Goal: Task Accomplishment & Management: Manage account settings

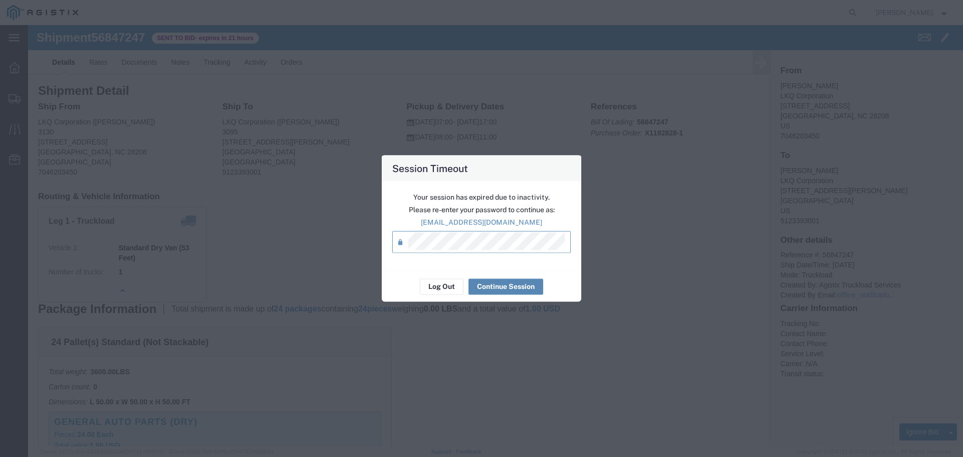
click at [512, 286] on button "Continue Session" at bounding box center [505, 286] width 75 height 16
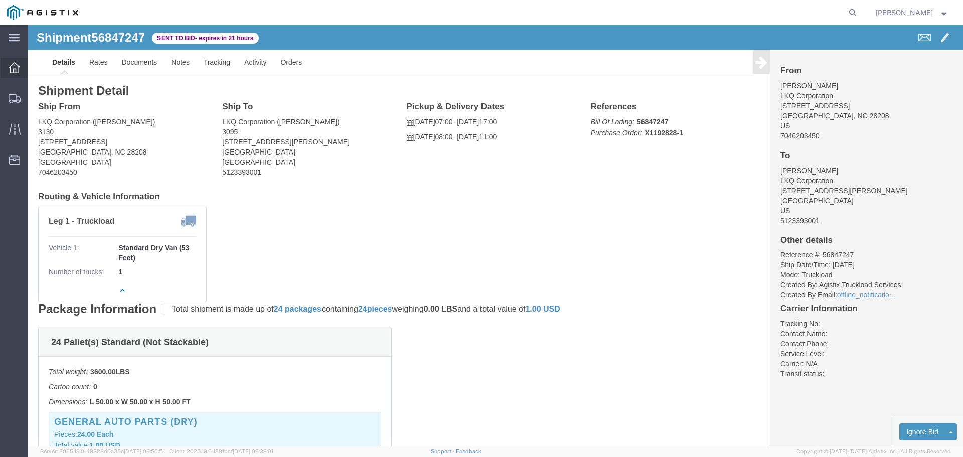
click at [18, 68] on icon at bounding box center [14, 67] width 11 height 11
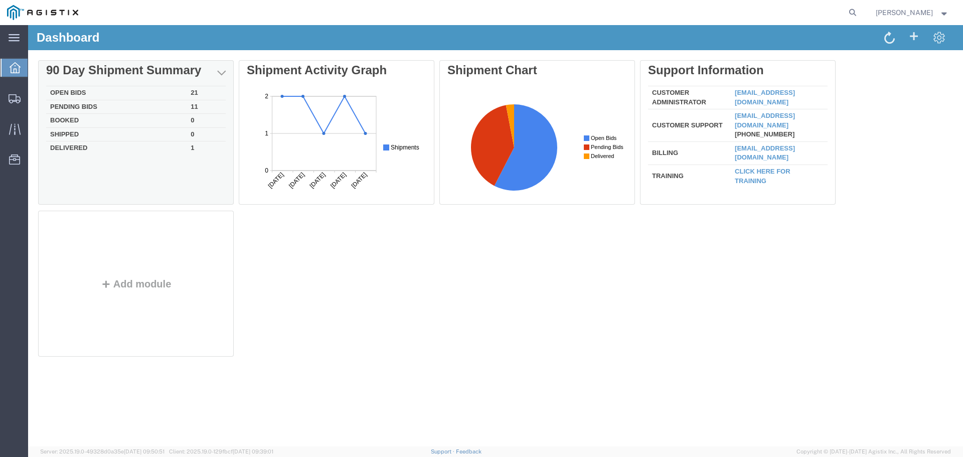
click at [78, 93] on td "Open Bids" at bounding box center [116, 93] width 140 height 14
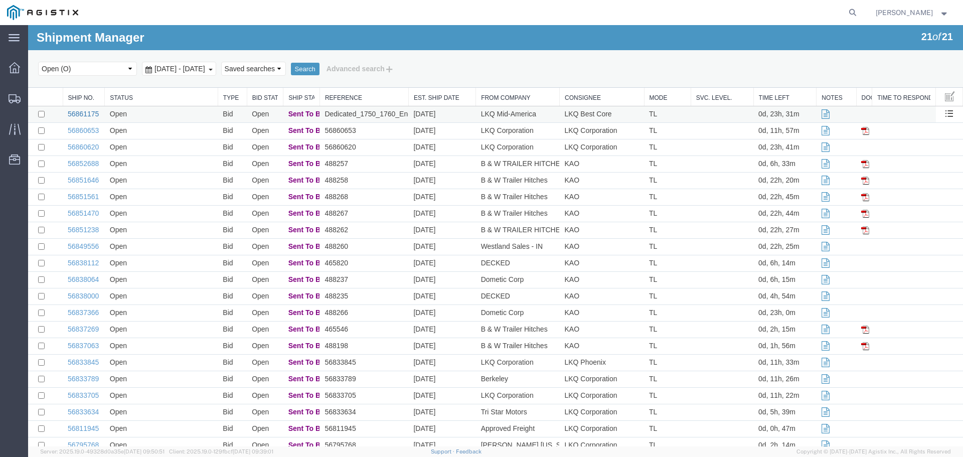
click at [75, 115] on link "56861175" at bounding box center [83, 114] width 31 height 8
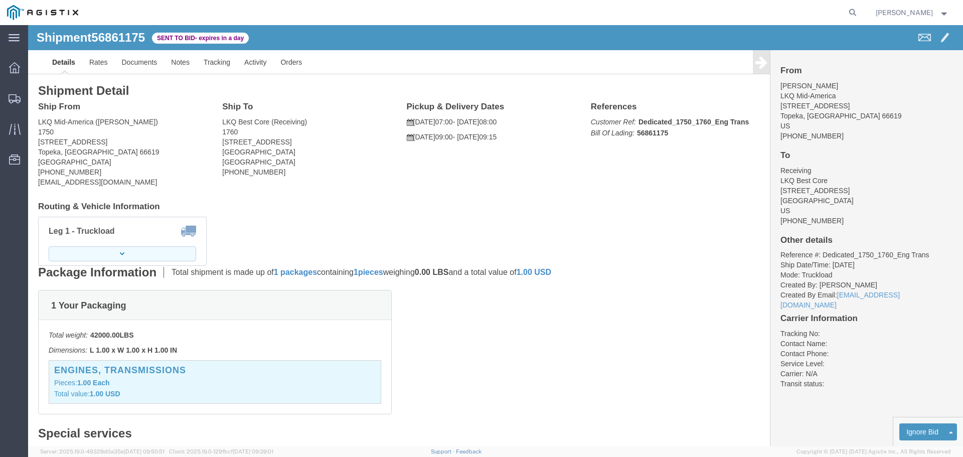
click button "button"
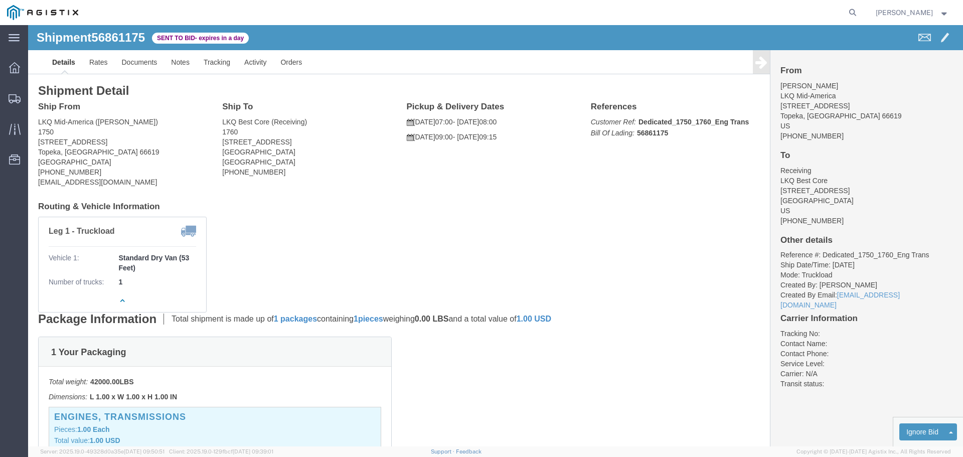
click link "Enter / Modify Bid"
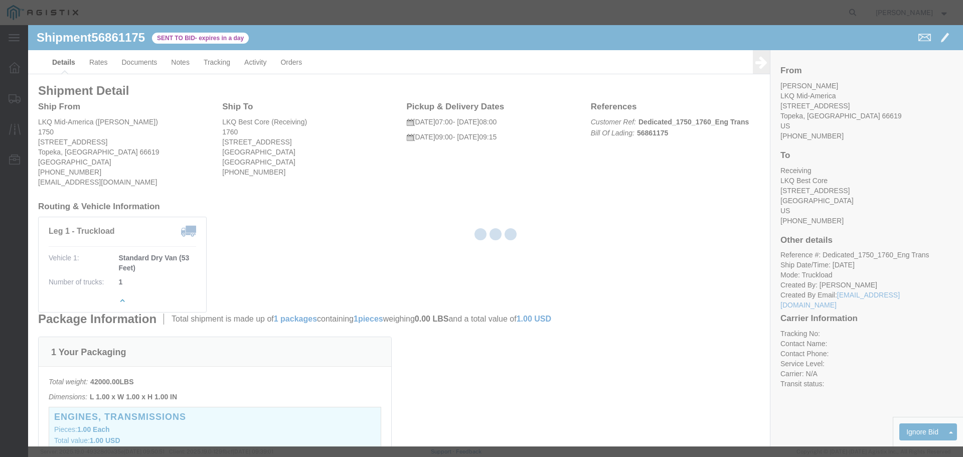
select select "22593"
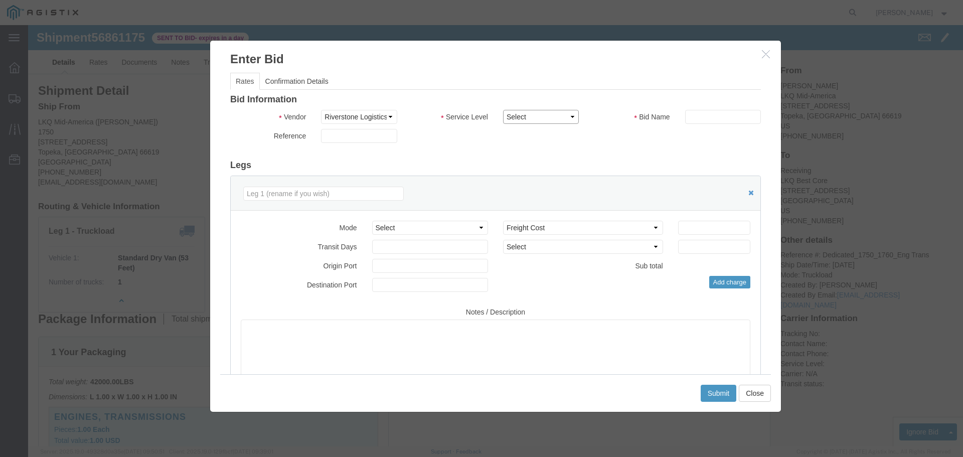
click select "Select Rail TL Standard 3 - 5 Day"
select select "41882"
click select "Select Rail TL Standard 3 - 5 Day"
drag, startPoint x: 673, startPoint y: 89, endPoint x: 677, endPoint y: 96, distance: 7.7
click input "text"
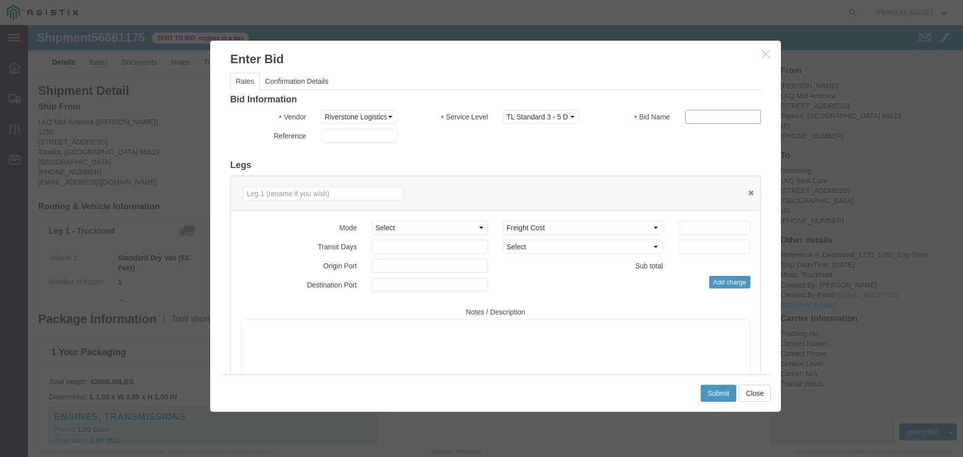
type input "RLX"
drag, startPoint x: 379, startPoint y: 198, endPoint x: 377, endPoint y: 209, distance: 11.3
click select "Select Air Less than Truckload Multi-Leg Ocean Freight Rail Small Parcel Truckl…"
select select "TL"
click select "Select Air Less than Truckload Multi-Leg Ocean Freight Rail Small Parcel Truckl…"
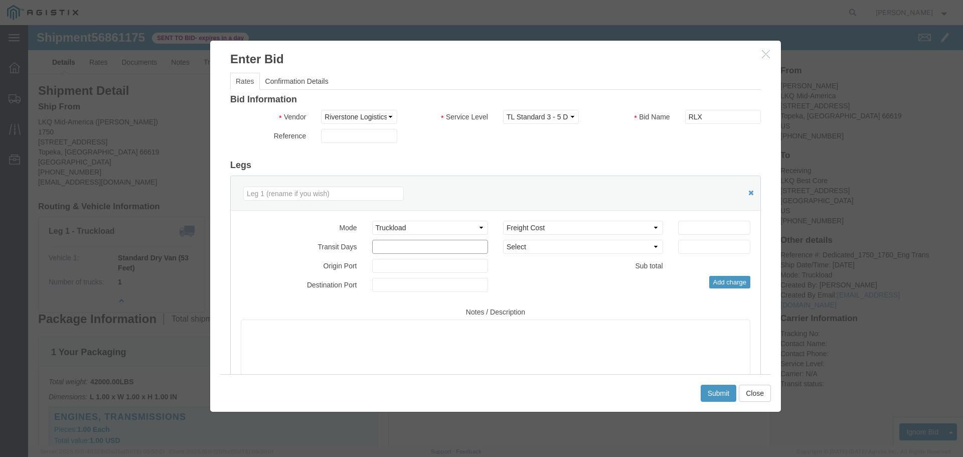
click input "number"
type input "2"
click input "number"
type input "1500"
click button "Submit"
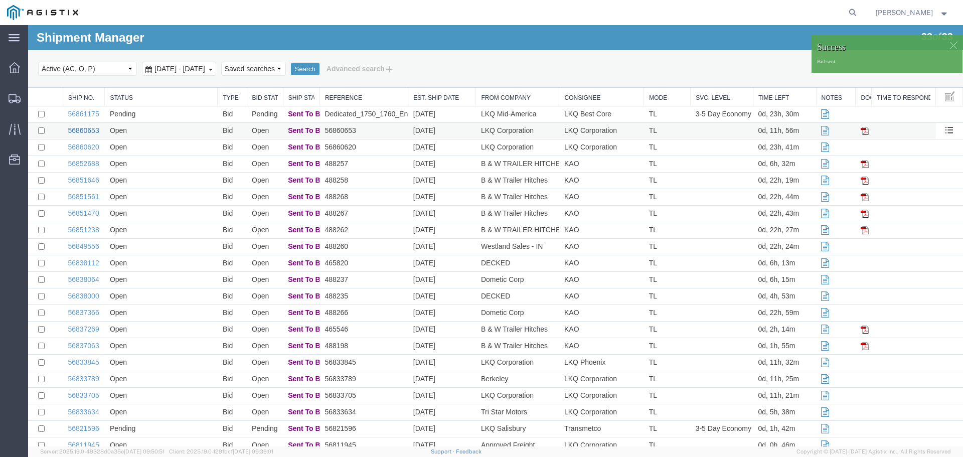
click at [83, 131] on link "56860653" at bounding box center [83, 130] width 31 height 8
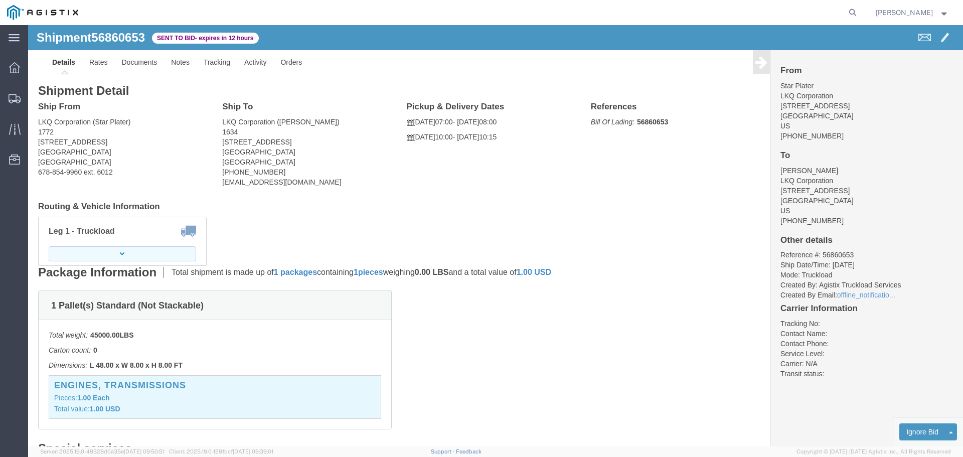
click button "button"
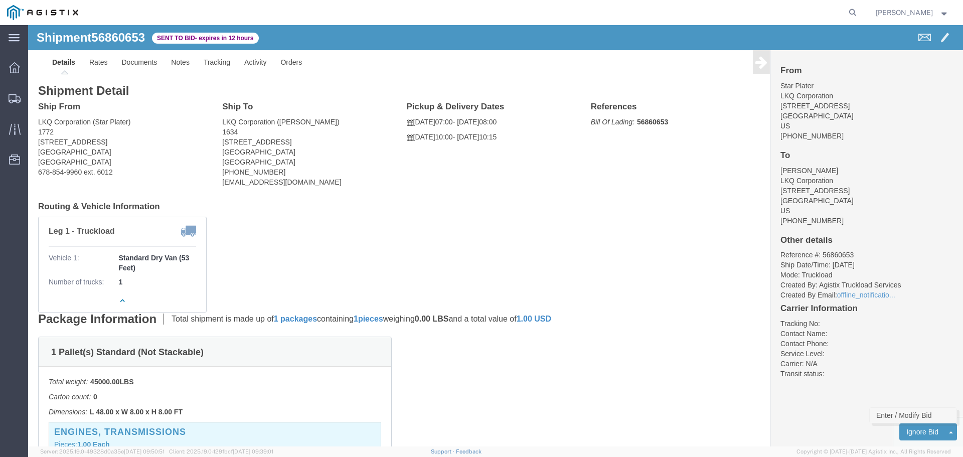
click link "Enter / Modify Bid"
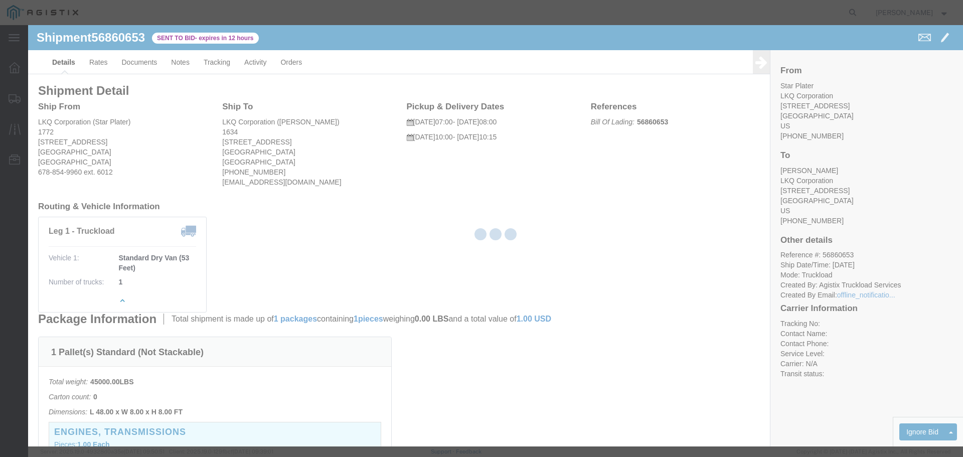
select select "22593"
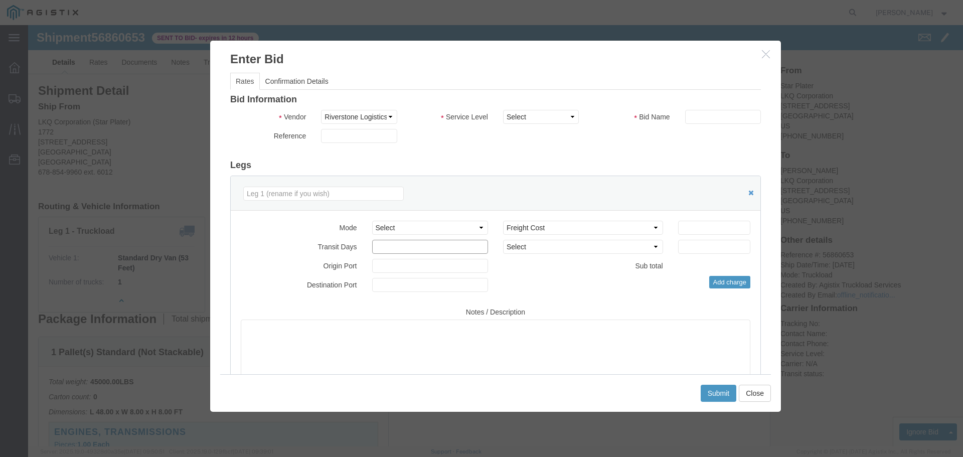
click input "number"
type input "1"
click select "Select Rail TL Standard 3 - 5 Day"
select select "41882"
click select "Select Rail TL Standard 3 - 5 Day"
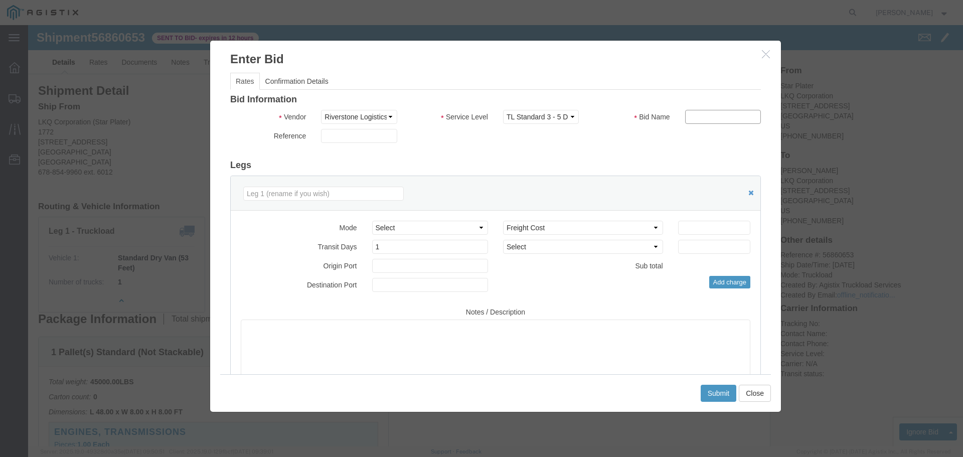
click input "text"
type input "RLX"
click select "Select Air Less than Truckload Multi-Leg Ocean Freight Rail Small Parcel Truckl…"
select select "TL"
click select "Select Air Less than Truckload Multi-Leg Ocean Freight Rail Small Parcel Truckl…"
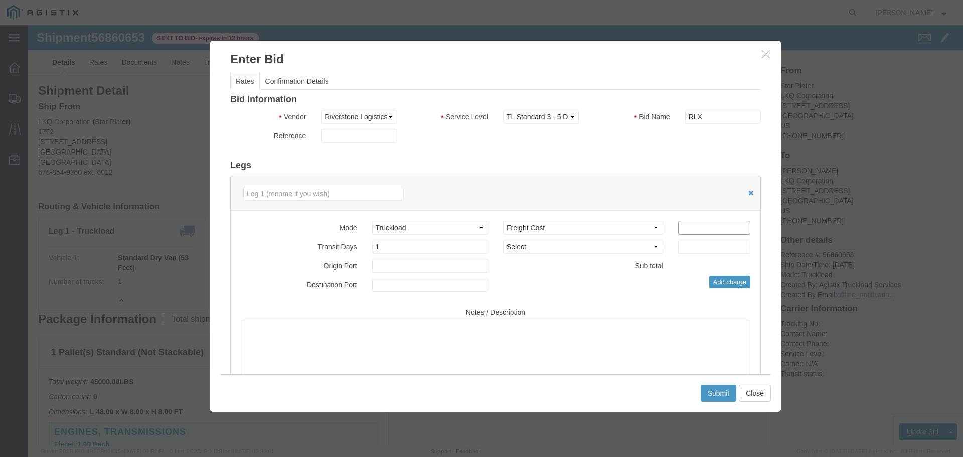
click input "number"
type input "400"
click div "Add charge"
click button "Submit"
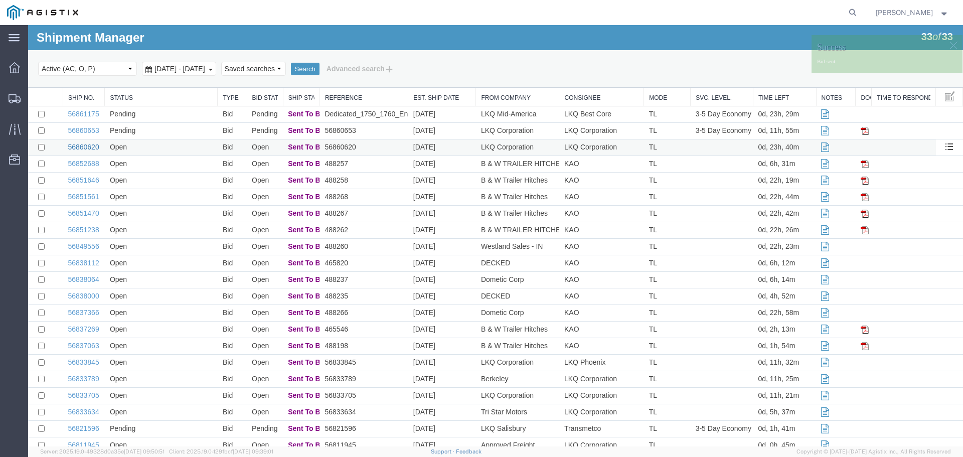
click at [85, 147] on link "56860620" at bounding box center [83, 147] width 31 height 8
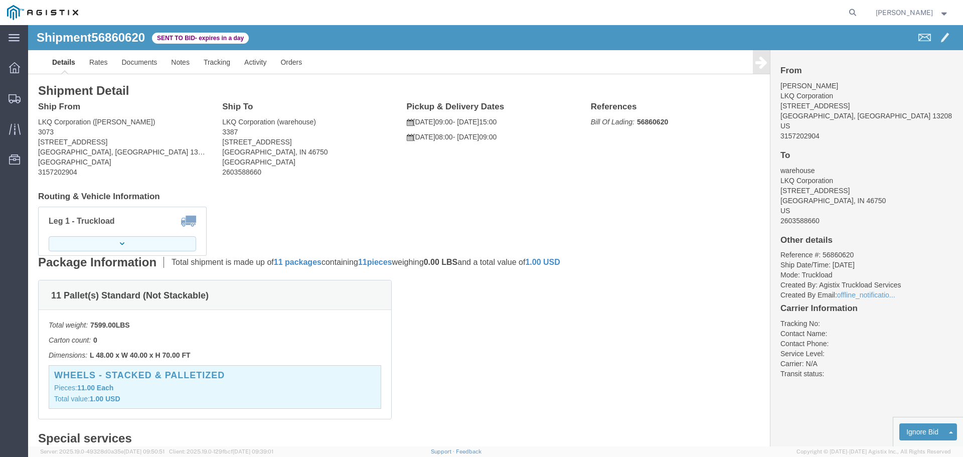
click button "button"
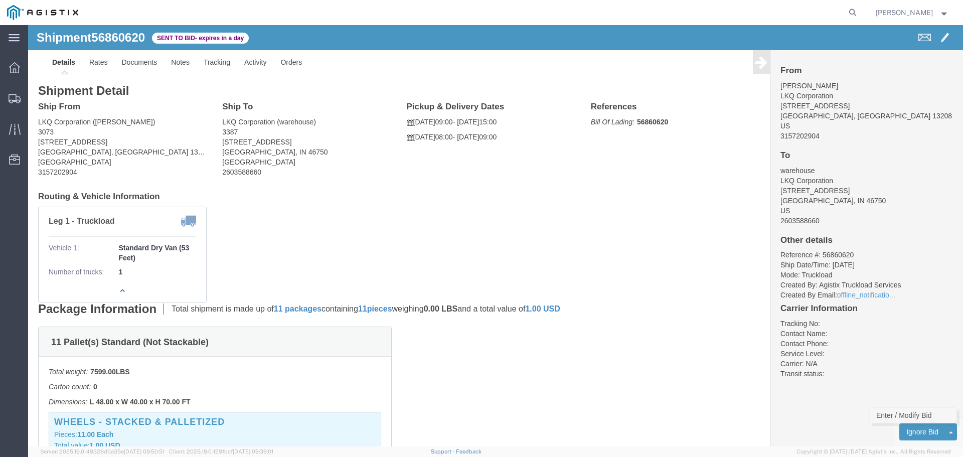
click link "Enter / Modify Bid"
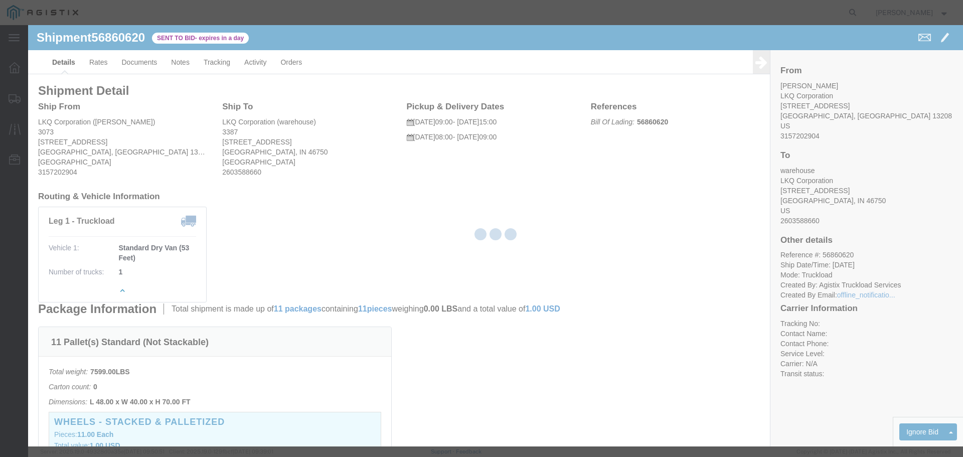
select select "22593"
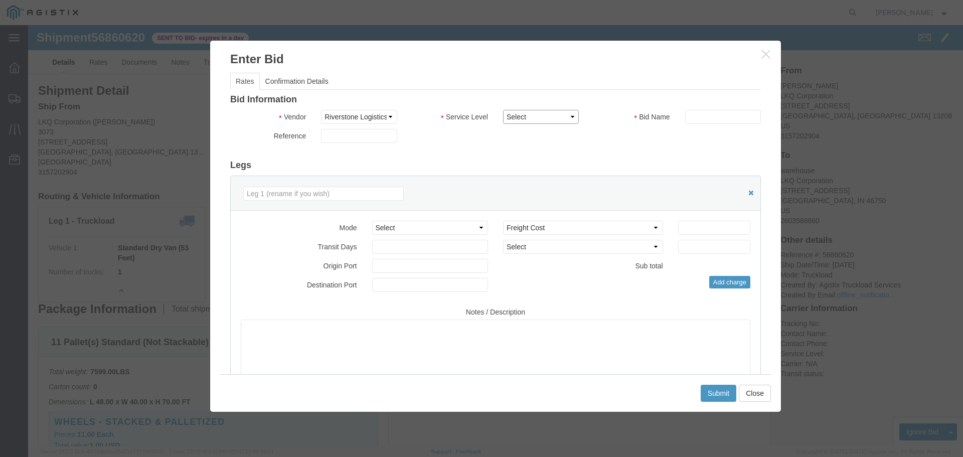
click select "Select Rail TL Standard 3 - 5 Day"
select select "41882"
click select "Select Rail TL Standard 3 - 5 Day"
click input "text"
type input "RLX"
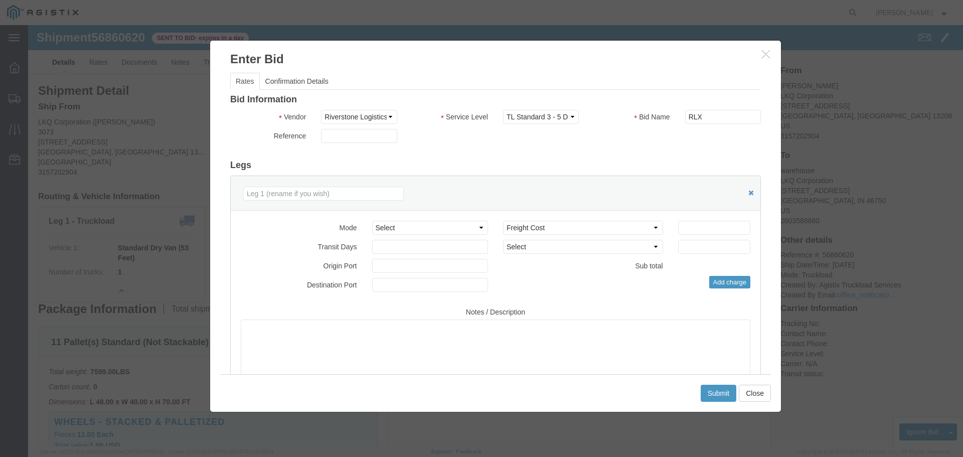
click div "Reference"
click select "Select Air Less than Truckload Multi-Leg Ocean Freight Rail Small Parcel Truckl…"
select select "TL"
click select "Select Air Less than Truckload Multi-Leg Ocean Freight Rail Small Parcel Truckl…"
click input "number"
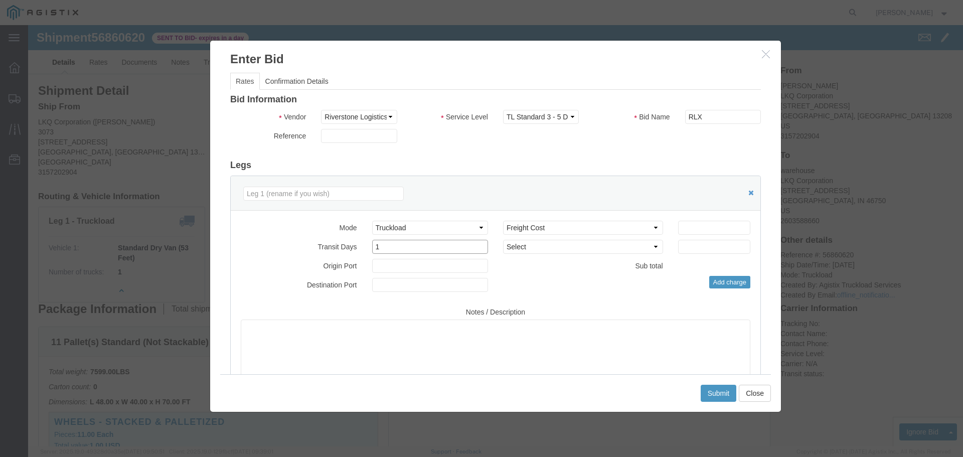
type input "1"
click input "number"
type input "910"
click label "Sub total"
click button "Submit"
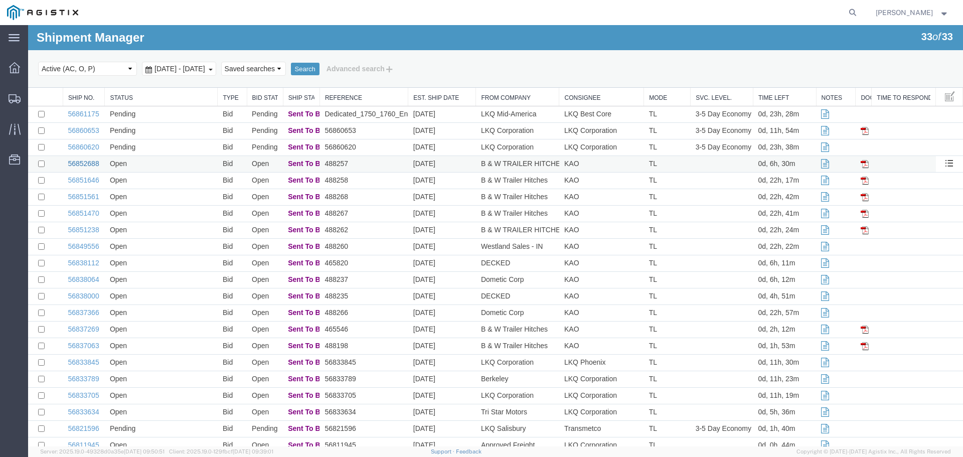
click at [77, 164] on link "56852688" at bounding box center [83, 163] width 31 height 8
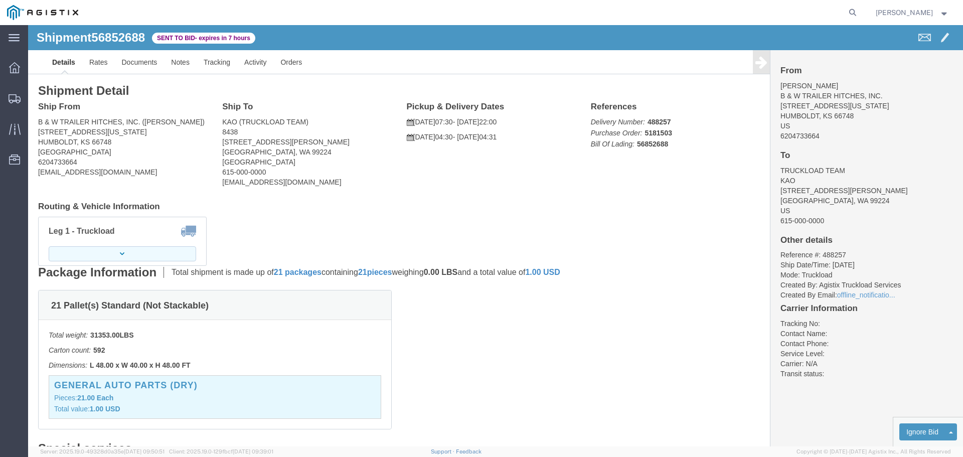
click icon "button"
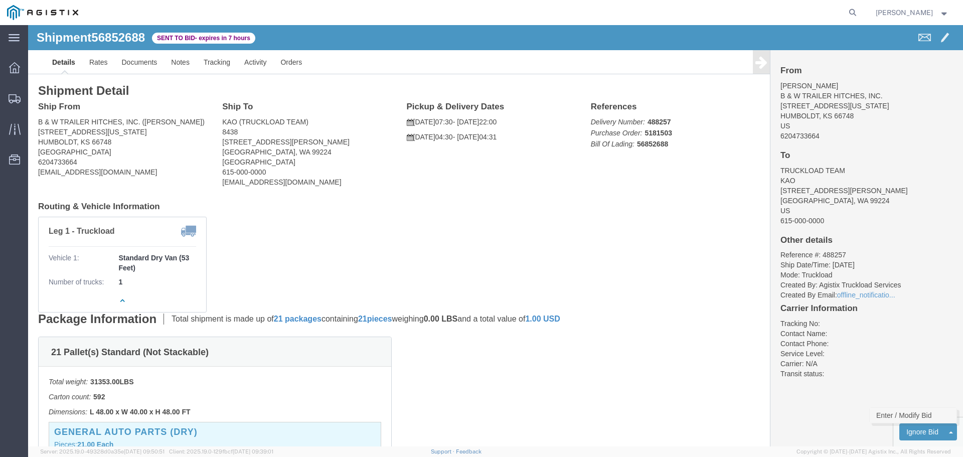
click link "Enter / Modify Bid"
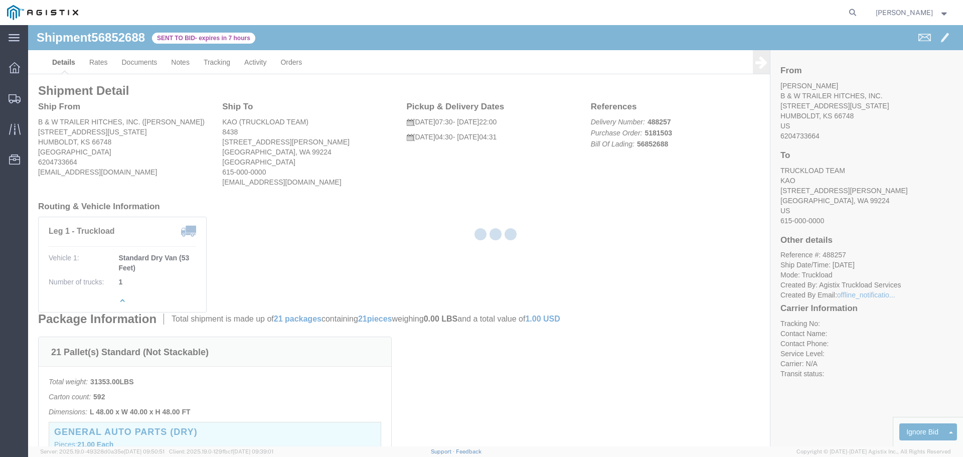
select select "22593"
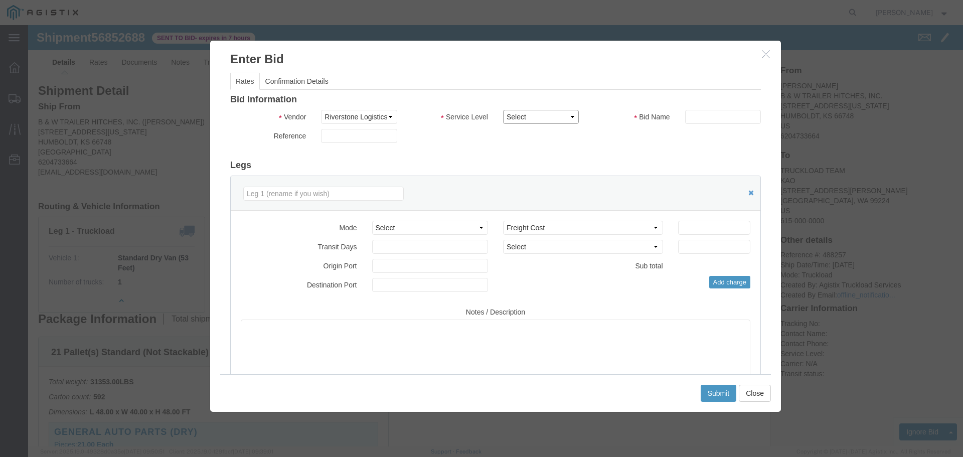
click select "Select Rail TL Standard 3 - 5 Day"
select select "41882"
click select "Select Rail TL Standard 3 - 5 Day"
click input "text"
type input "RLX"
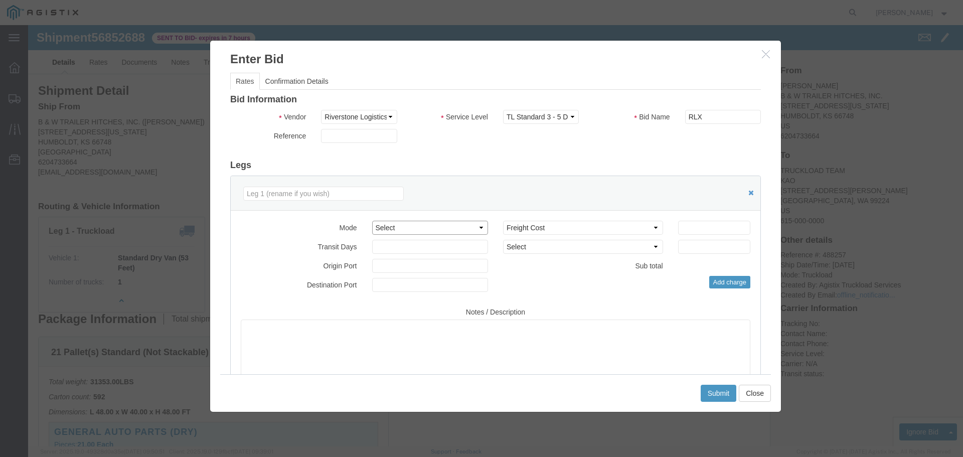
click select "Select Air Less than Truckload Multi-Leg Ocean Freight Rail Small Parcel Truckl…"
select select "TL"
click select "Select Air Less than Truckload Multi-Leg Ocean Freight Rail Small Parcel Truckl…"
click input "number"
type input "3"
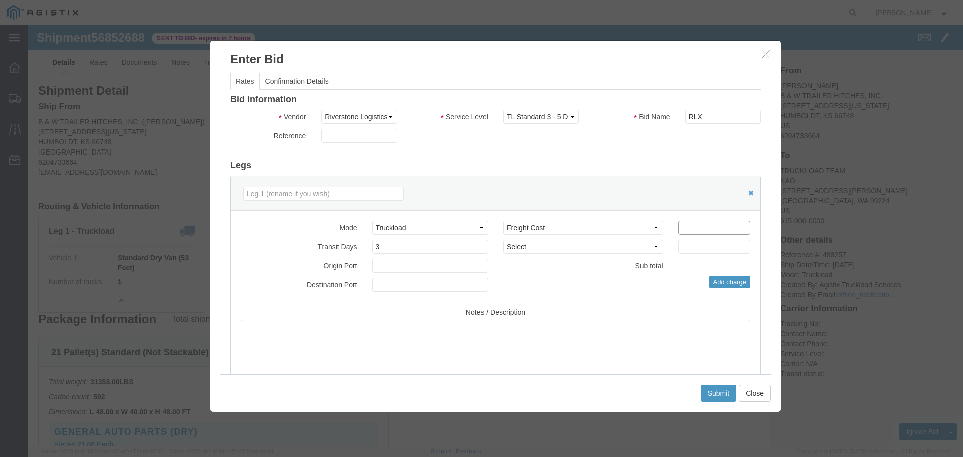
click input "number"
type input "3875"
click button "Submit"
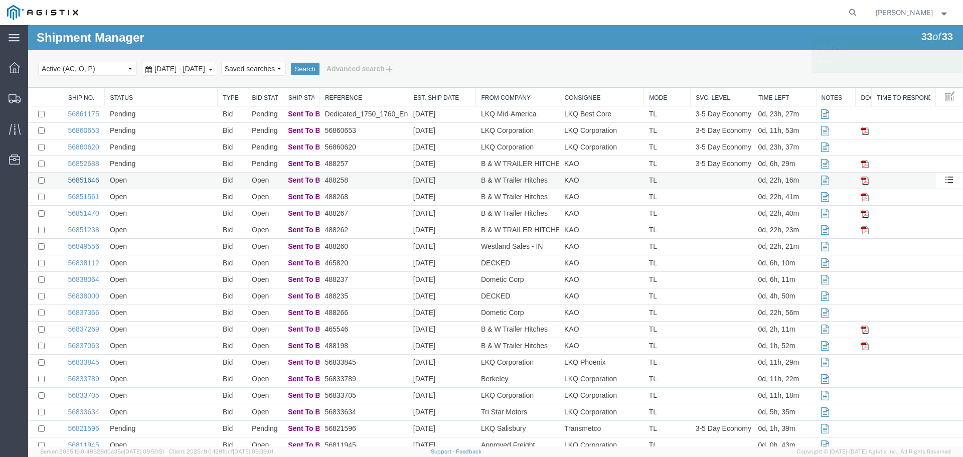
click at [94, 180] on link "56851646" at bounding box center [83, 180] width 31 height 8
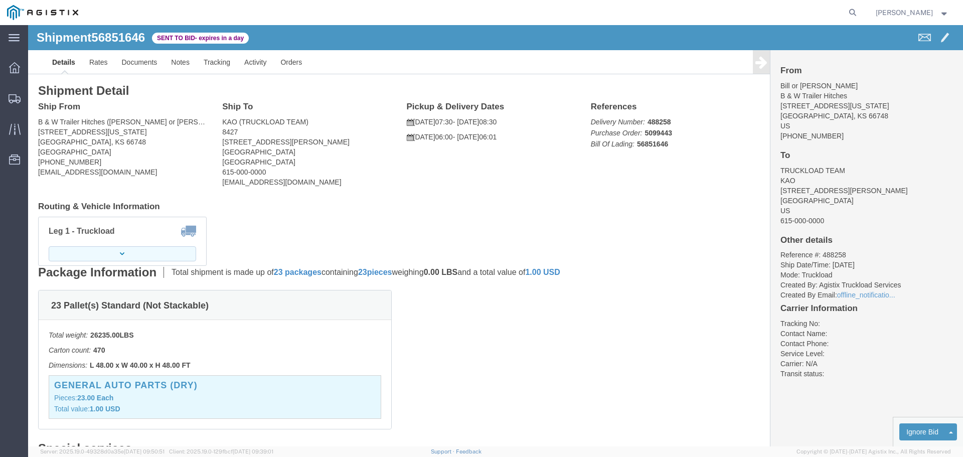
drag, startPoint x: 103, startPoint y: 229, endPoint x: 127, endPoint y: 229, distance: 24.1
click button "button"
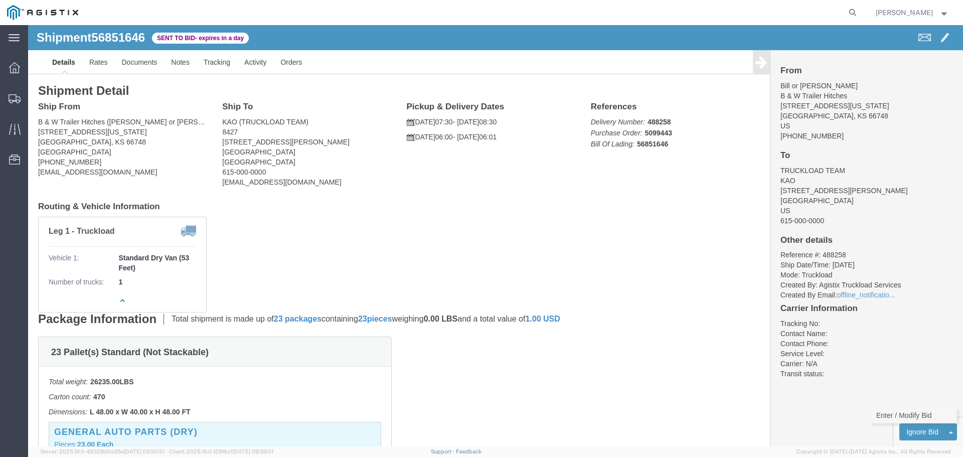
click link "Enter / Modify Bid"
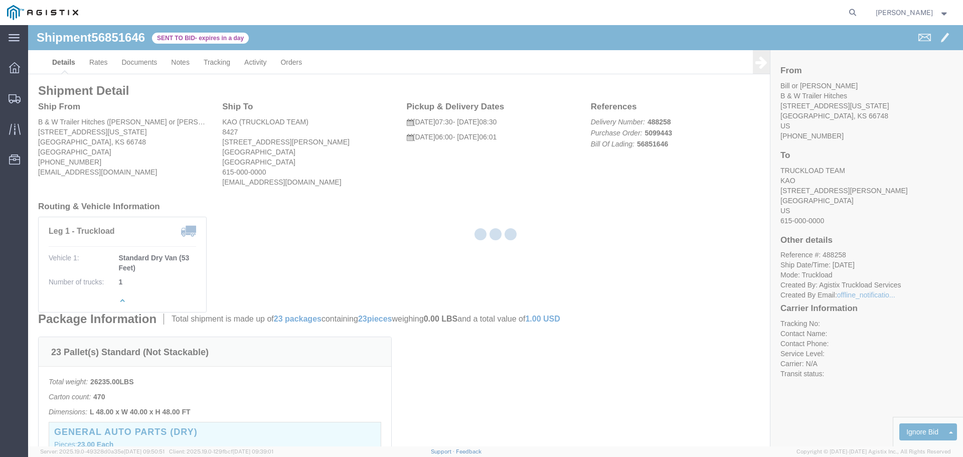
select select "22593"
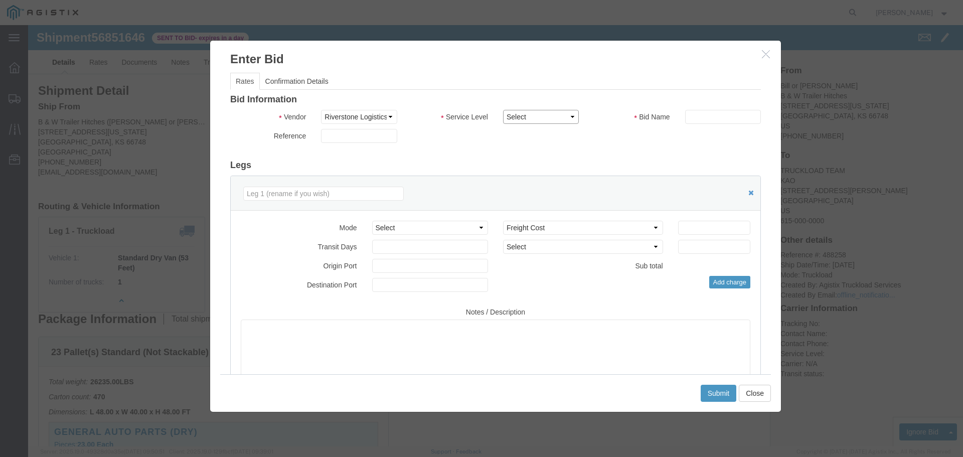
click select "Select Rail TL Standard 3 - 5 Day"
select select "41882"
click select "Select Rail TL Standard 3 - 5 Day"
click input "text"
type input "RLX"
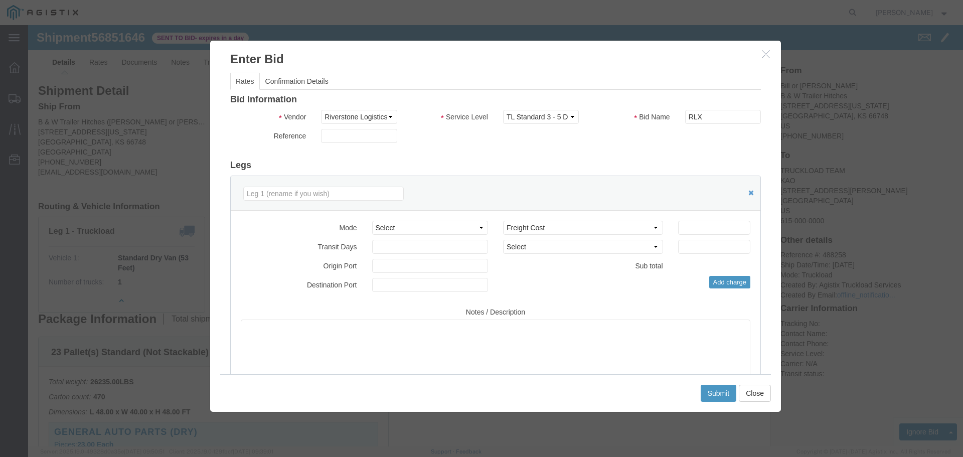
click div "Reference"
drag, startPoint x: 405, startPoint y: 201, endPoint x: 408, endPoint y: 205, distance: 5.3
click select "Select Air Less than Truckload Multi-Leg Ocean Freight Rail Small Parcel Truckl…"
select select "TL"
click select "Select Air Less than Truckload Multi-Leg Ocean Freight Rail Small Parcel Truckl…"
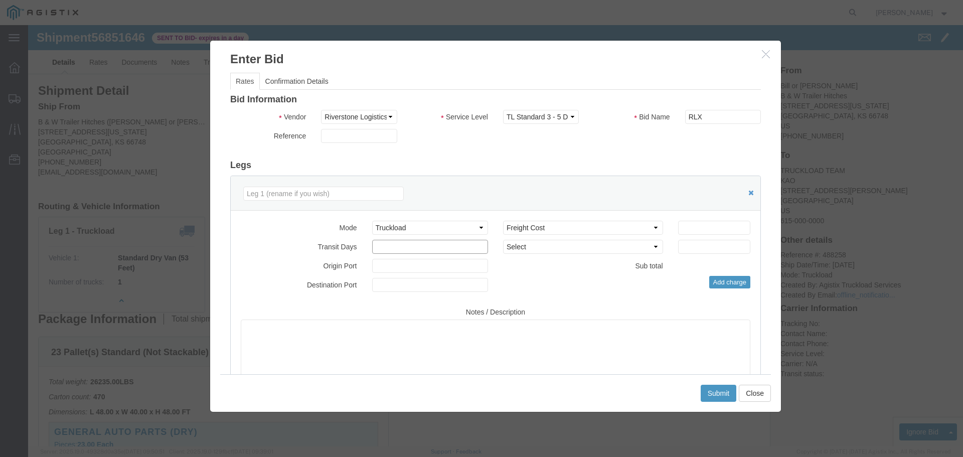
click input "number"
type input "2"
click input "number"
type input "1900"
click button "Submit"
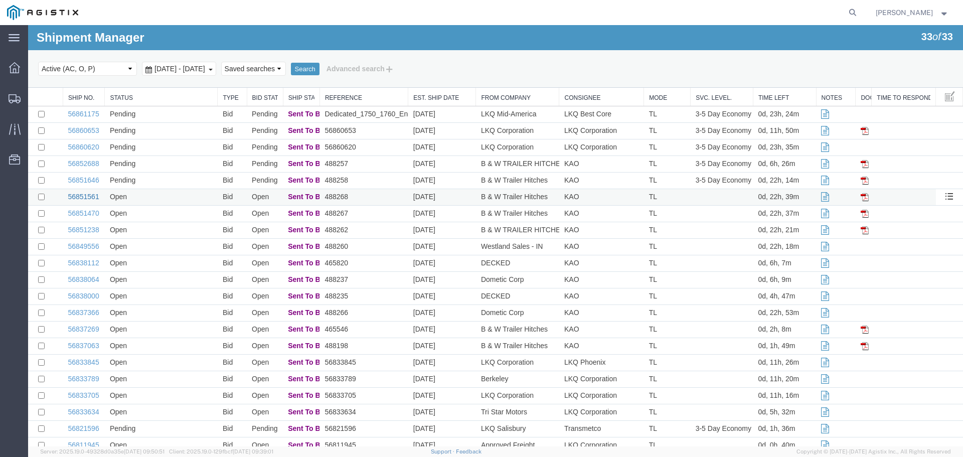
click at [77, 199] on link "56851561" at bounding box center [83, 197] width 31 height 8
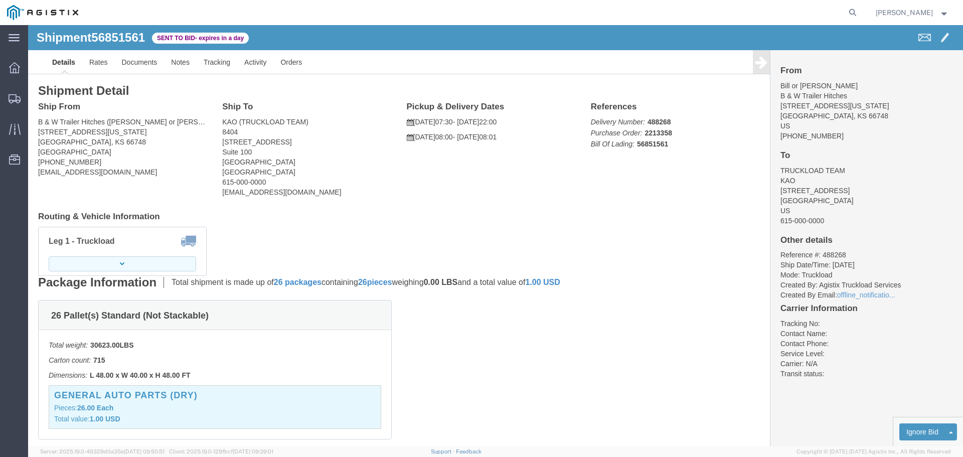
click button "button"
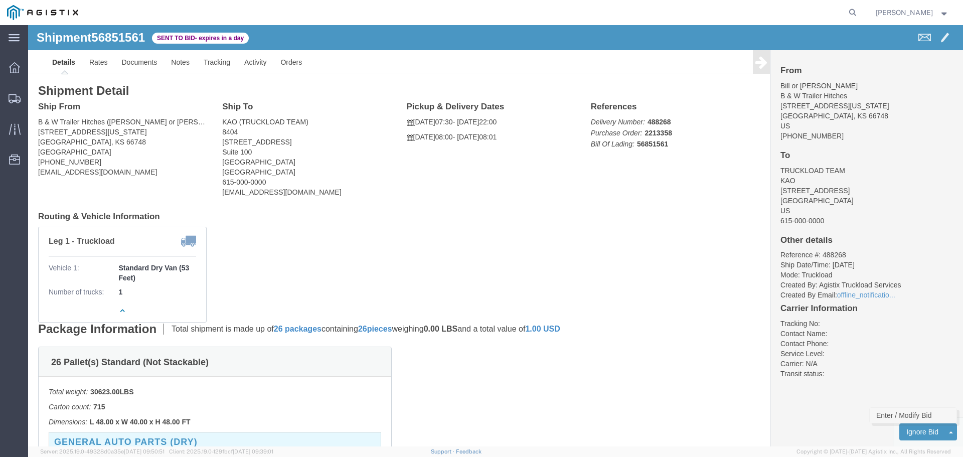
click link "Enter / Modify Bid"
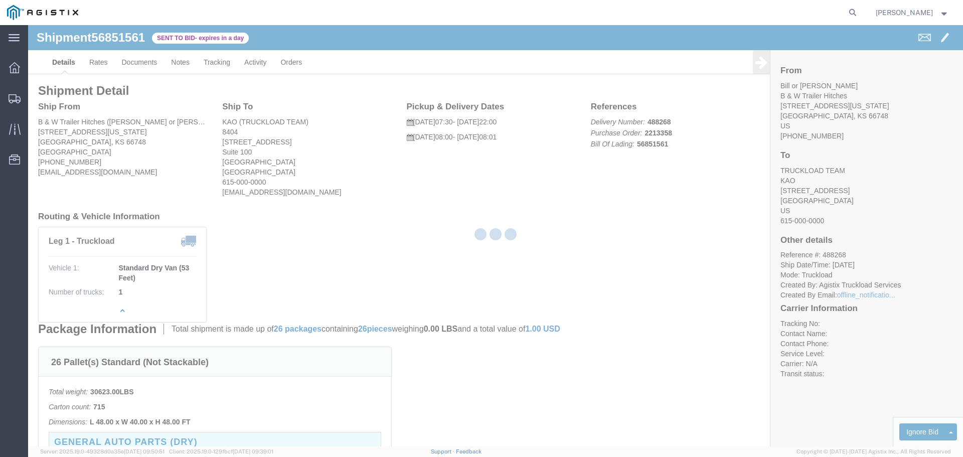
select select "22593"
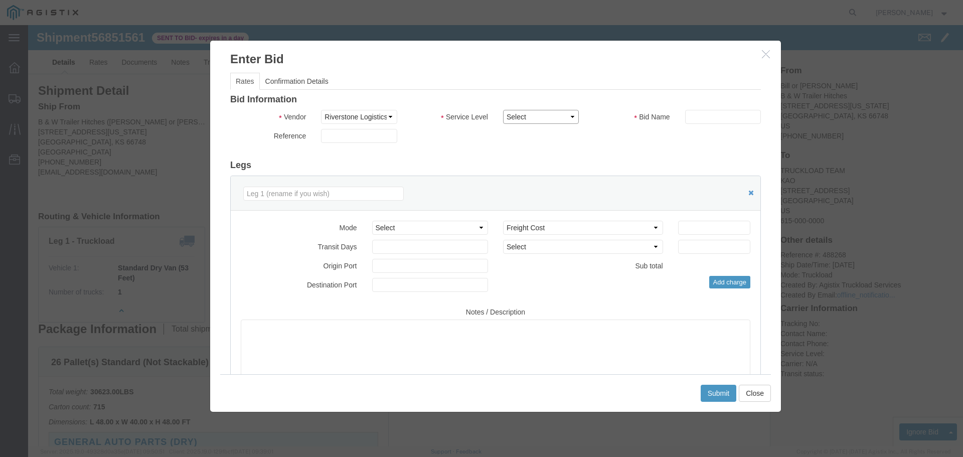
click select "Select Rail TL Standard 3 - 5 Day"
select select "41882"
click select "Select Rail TL Standard 3 - 5 Day"
click input "text"
type input "RLX"
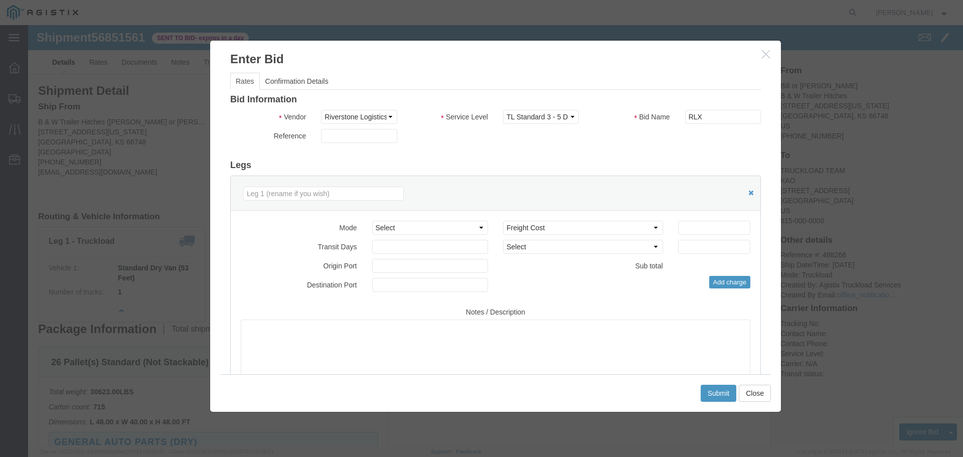
click h3 "Legs"
click select "Select Air Less than Truckload Multi-Leg Ocean Freight Rail Small Parcel Truckl…"
select select "TL"
click select "Select Air Less than Truckload Multi-Leg Ocean Freight Rail Small Parcel Truckl…"
click input "number"
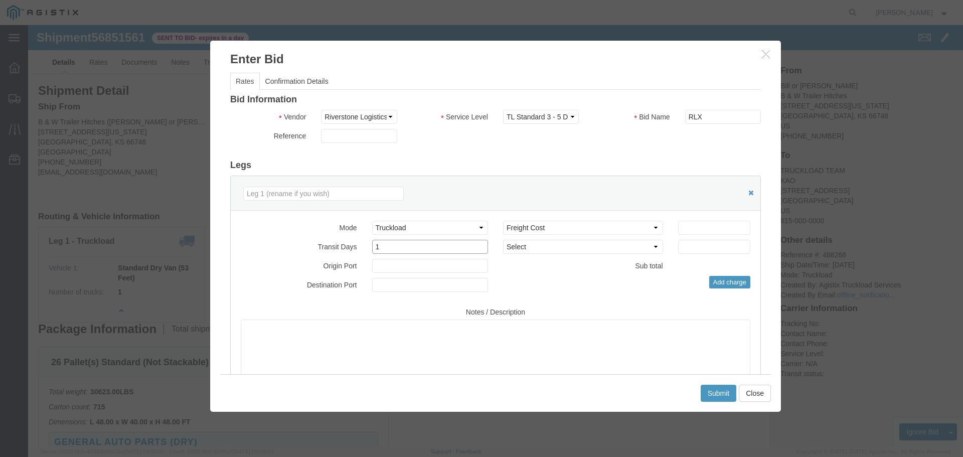
type input "1"
click input "number"
click div "Add charge"
click input "1015"
type input "1070"
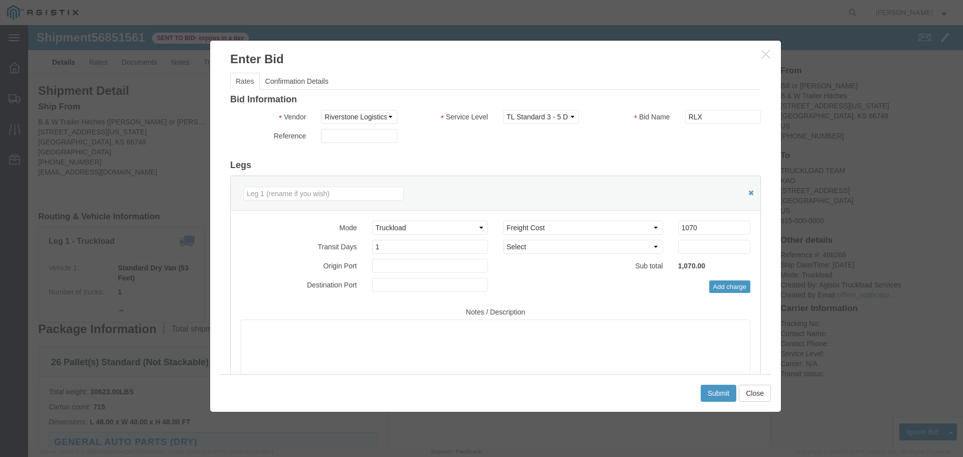
click div "Select 2 Day Service 3 Axle Winch Truck 3 to 5 Day Service 96L Domestic Flat Ra…"
click button "Submit"
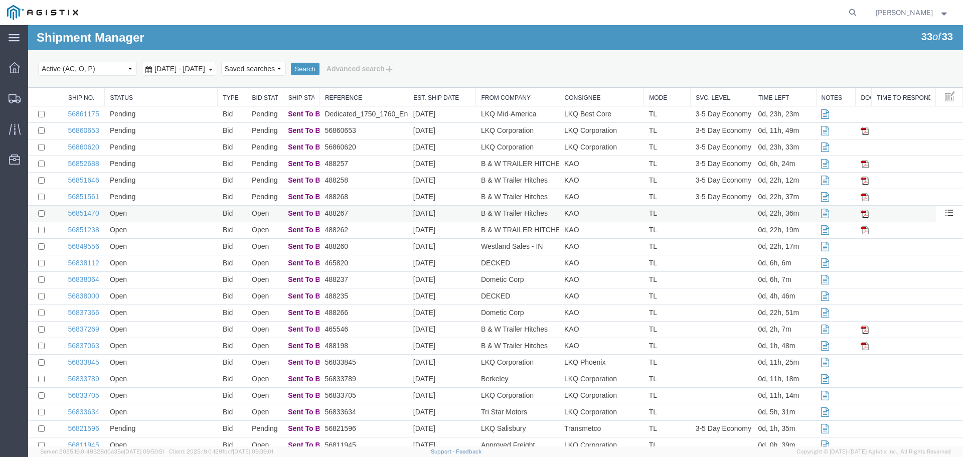
click at [85, 217] on td "56851470" at bounding box center [84, 214] width 42 height 17
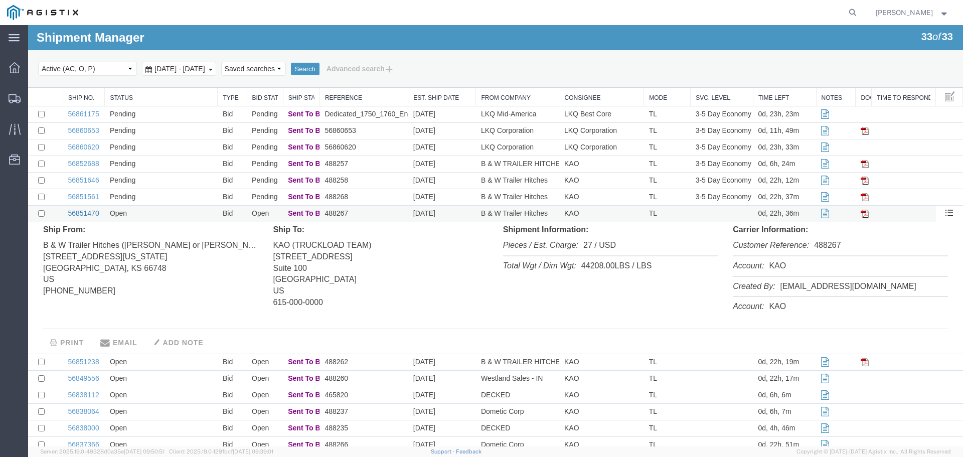
click at [91, 213] on link "56851470" at bounding box center [83, 213] width 31 height 8
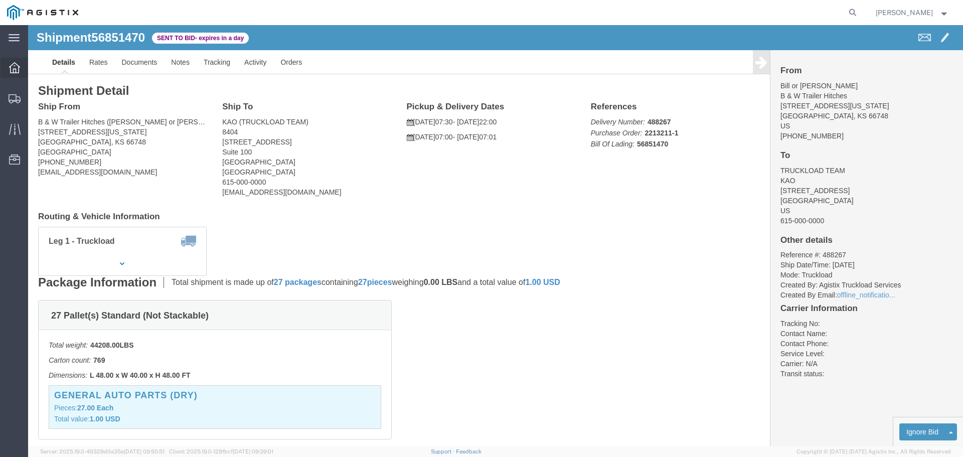
click at [20, 63] on div at bounding box center [15, 68] width 28 height 20
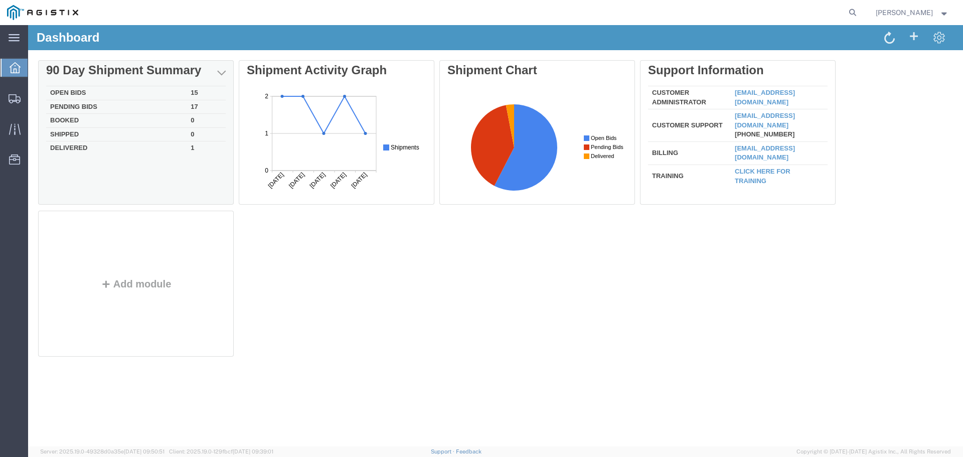
click at [92, 91] on td "Open Bids" at bounding box center [116, 93] width 140 height 14
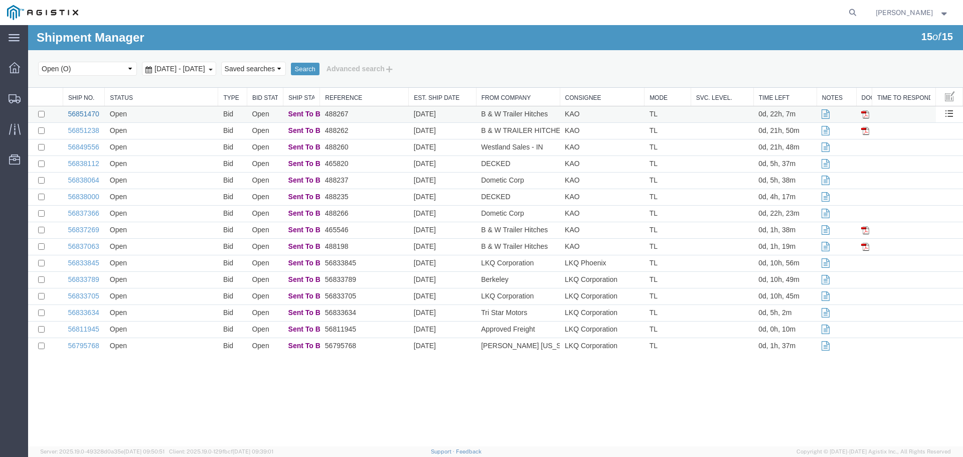
click at [84, 114] on link "56851470" at bounding box center [83, 114] width 31 height 8
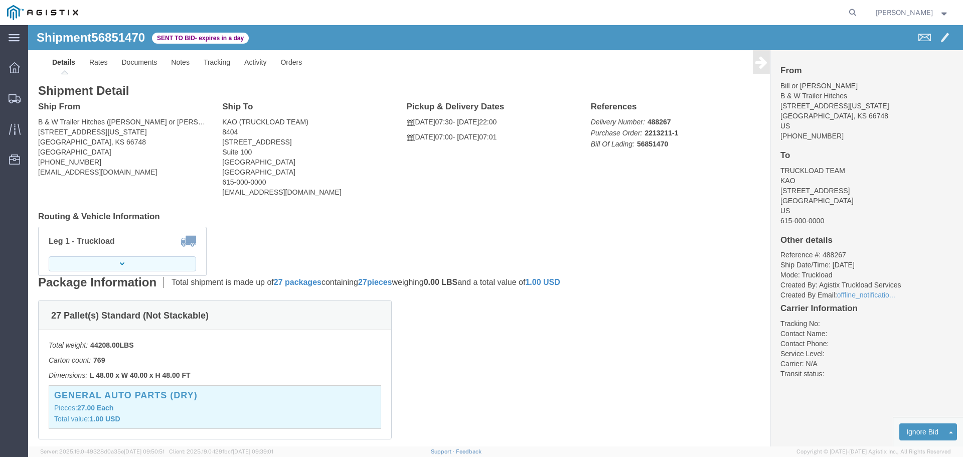
click icon "button"
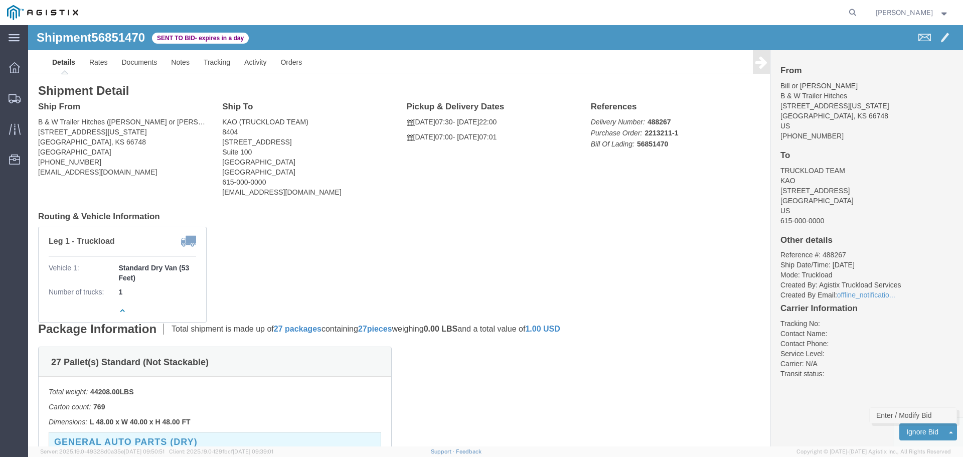
click link "Enter / Modify Bid"
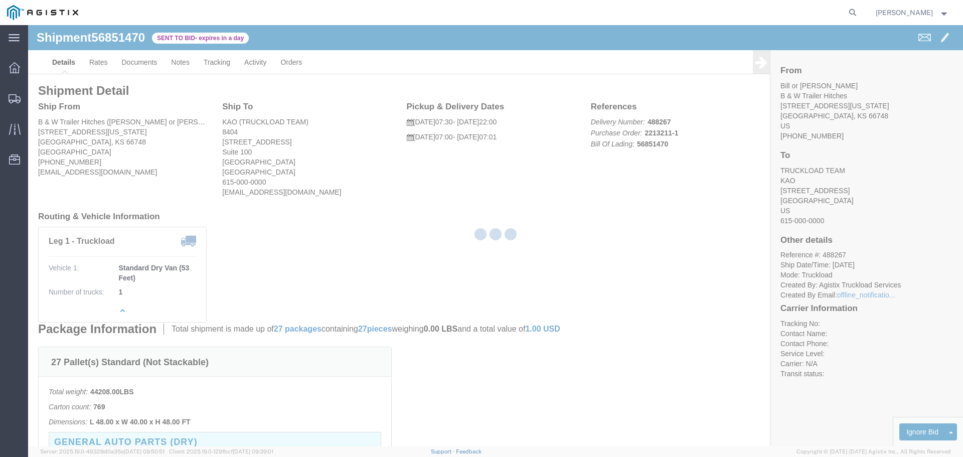
select select "22593"
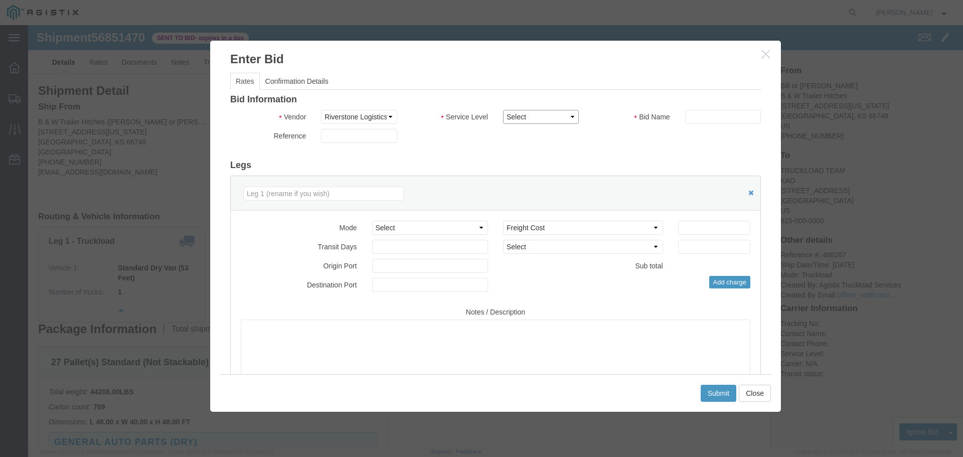
click select "Select Rail TL Standard 3 - 5 Day"
select select "41882"
click select "Select Rail TL Standard 3 - 5 Day"
click input "text"
type input "RLX"
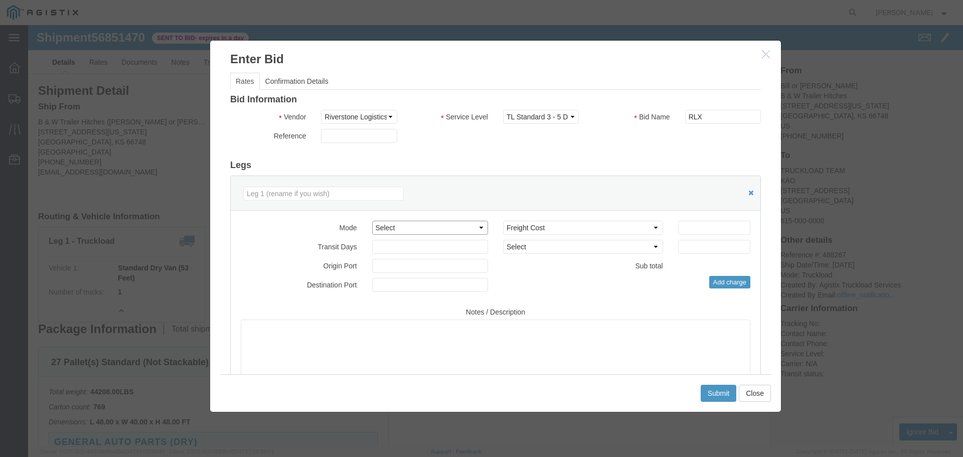
click select "Select Air Less than Truckload Multi-Leg Ocean Freight Rail Small Parcel Truckl…"
select select "TL"
click select "Select Air Less than Truckload Multi-Leg Ocean Freight Rail Small Parcel Truckl…"
click input "number"
type input "1"
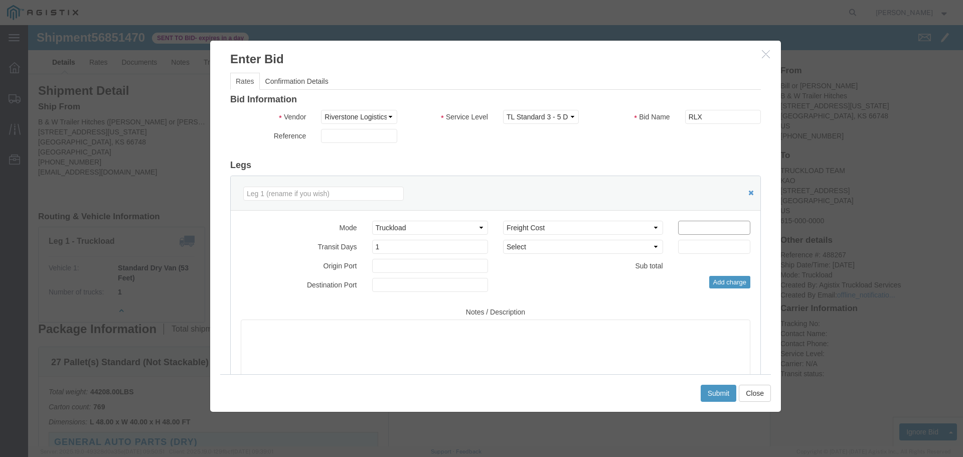
click input "number"
type input "1050"
click button "Submit"
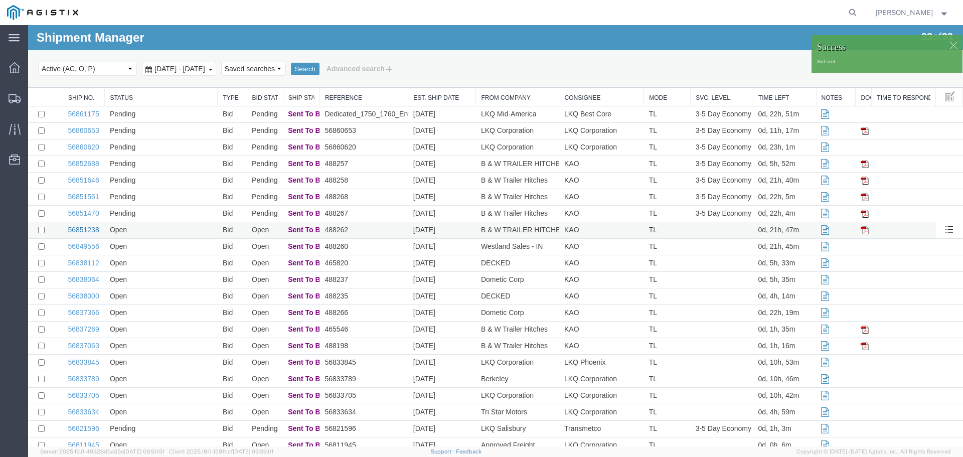
click at [86, 231] on link "56851238" at bounding box center [83, 230] width 31 height 8
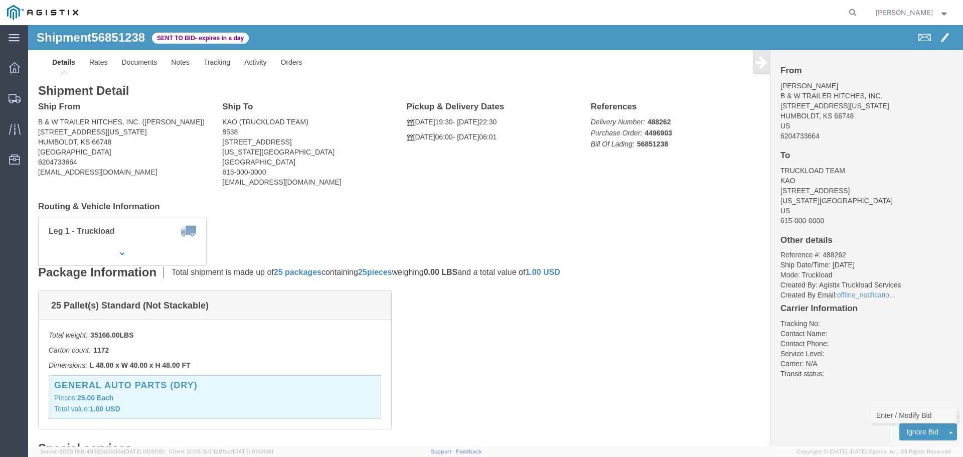
click link "Enter / Modify Bid"
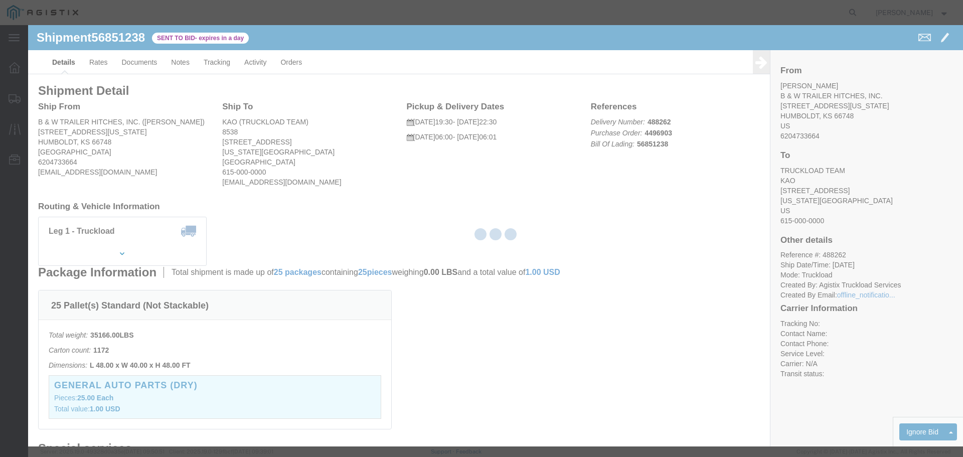
select select "22593"
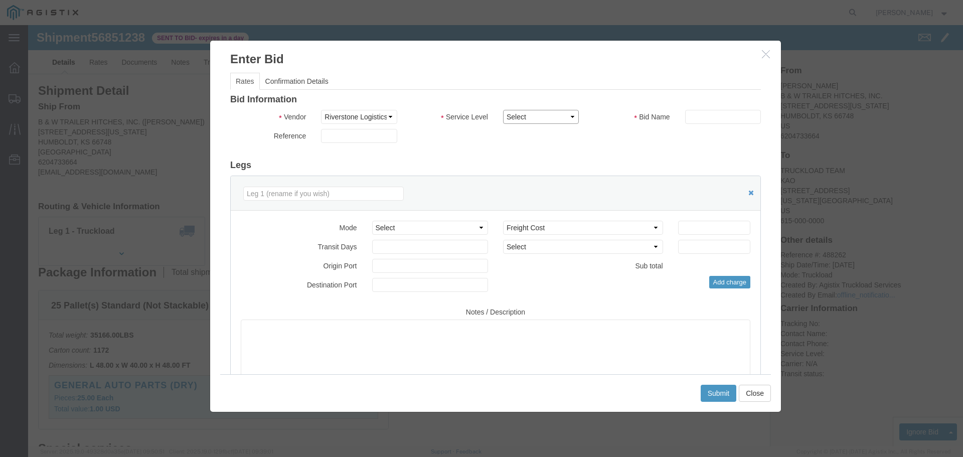
drag, startPoint x: 526, startPoint y: 90, endPoint x: 527, endPoint y: 97, distance: 6.6
click select "Select Rail TL Standard 3 - 5 Day"
select select "41882"
click select "Select Rail TL Standard 3 - 5 Day"
drag, startPoint x: 675, startPoint y: 90, endPoint x: 686, endPoint y: 98, distance: 13.3
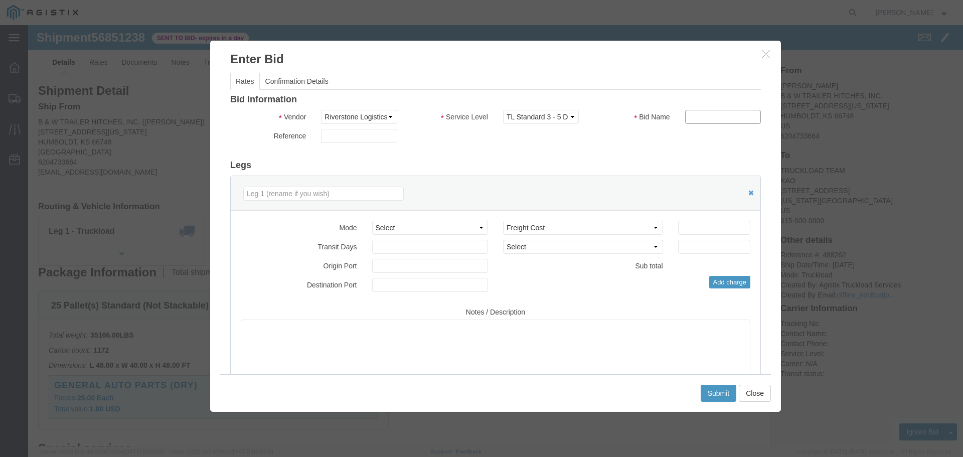
click input "text"
type input "RLX"
click div "Bid Information Vendor Select Riverstone Logistics LLC Service Level Select Rai…"
click select "Select Air Less than Truckload Multi-Leg Ocean Freight Rail Small Parcel Truckl…"
select select "TL"
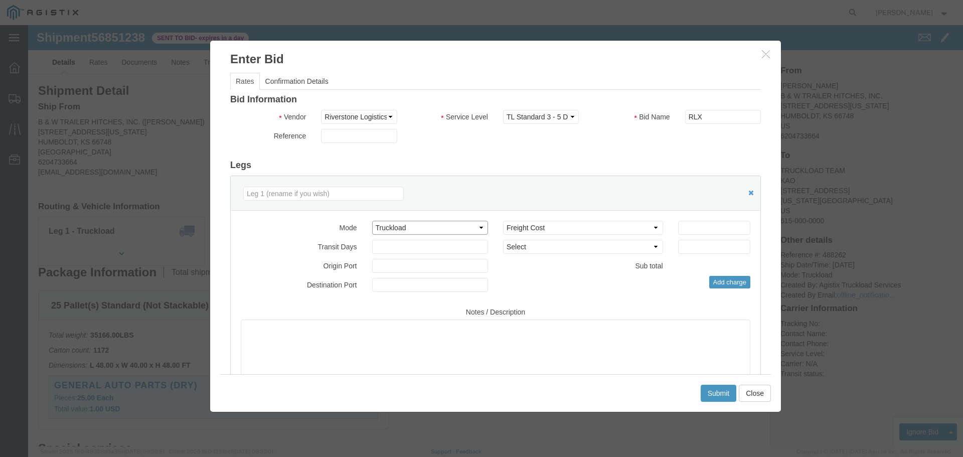
click select "Select Air Less than Truckload Multi-Leg Ocean Freight Rail Small Parcel Truckl…"
click input "number"
type input "1"
click input "number"
type input "585"
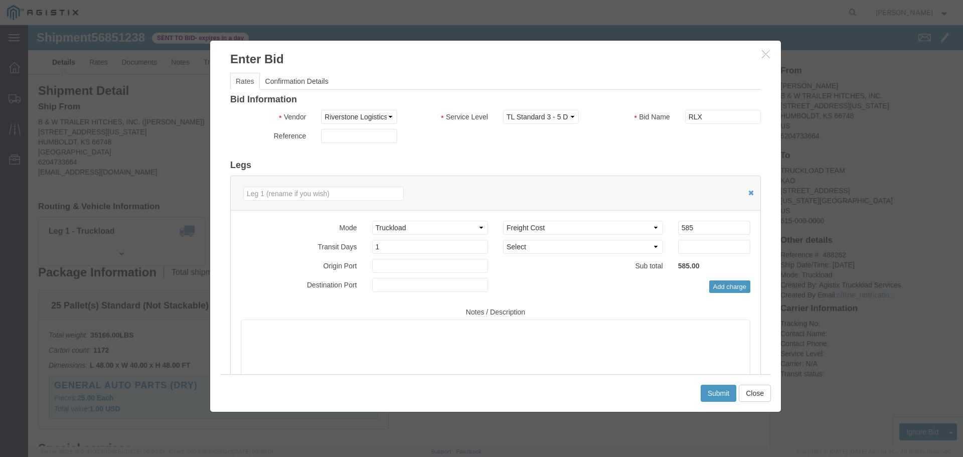
click div "Bid Information Vendor Select Riverstone Logistics LLC Service Level Select Rai…"
click button "Submit"
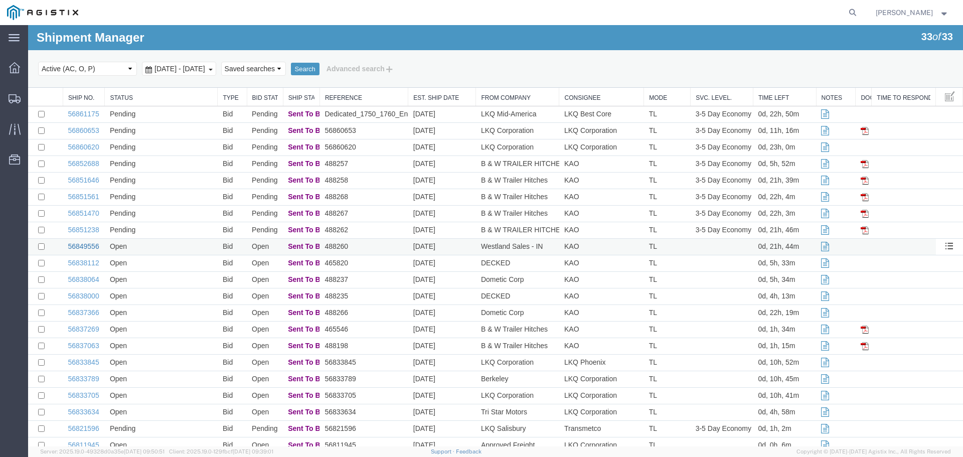
click at [77, 245] on link "56849556" at bounding box center [83, 246] width 31 height 8
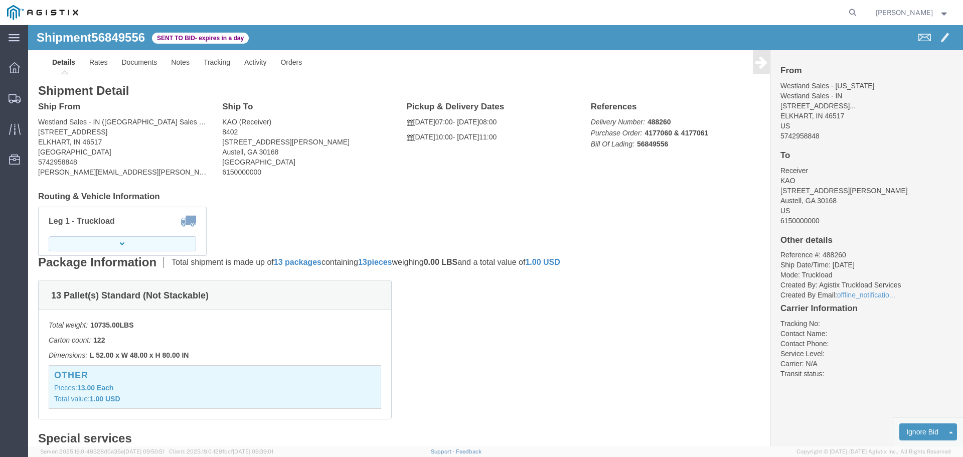
click button "button"
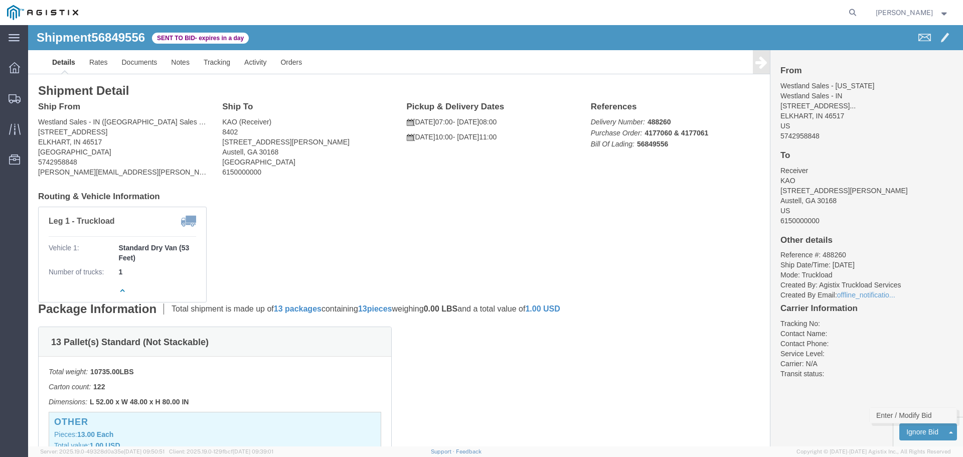
click link "Enter / Modify Bid"
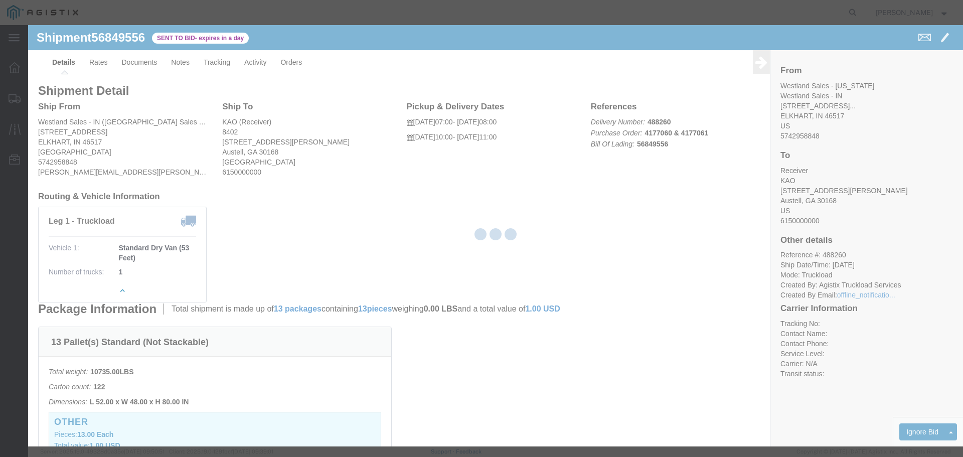
select select "22593"
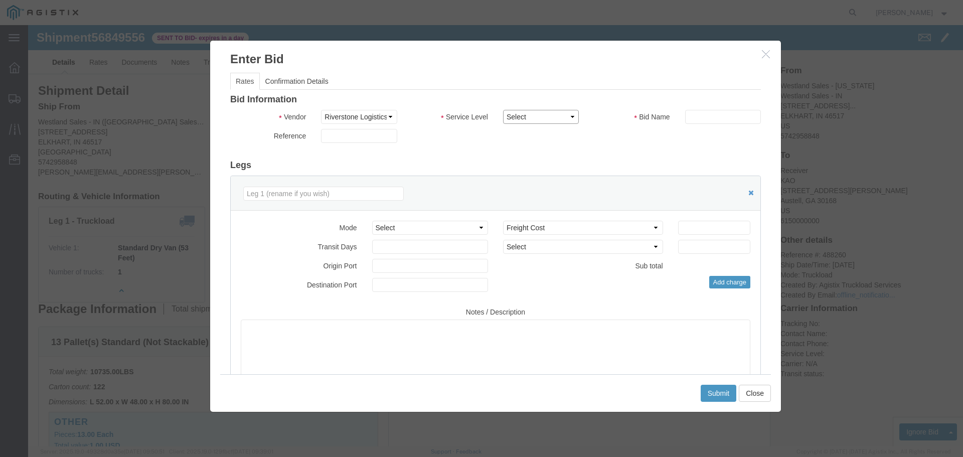
click select "Select Rail TL Standard 3 - 5 Day"
select select "41882"
click select "Select Rail TL Standard 3 - 5 Day"
click input "text"
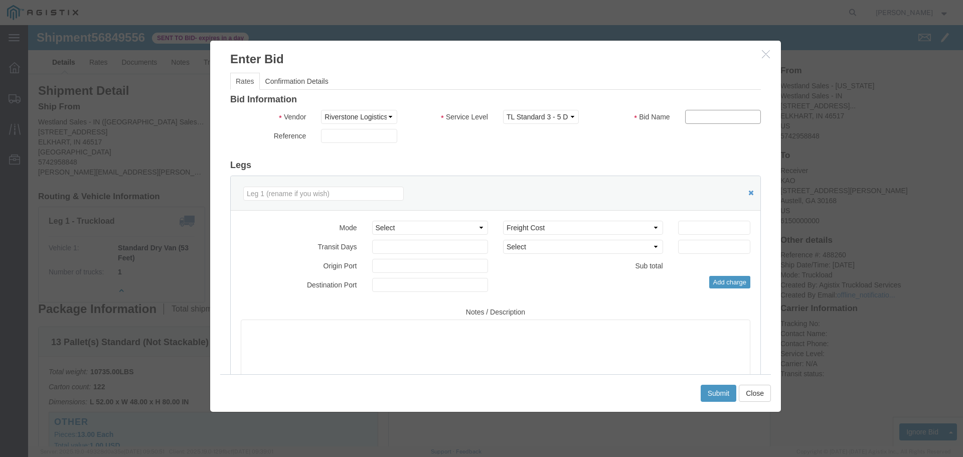
type input "RLX"
click select "Select Air Less than Truckload Multi-Leg Ocean Freight Rail Small Parcel Truckl…"
select select "TL"
click select "Select Air Less than Truckload Multi-Leg Ocean Freight Rail Small Parcel Truckl…"
click input "number"
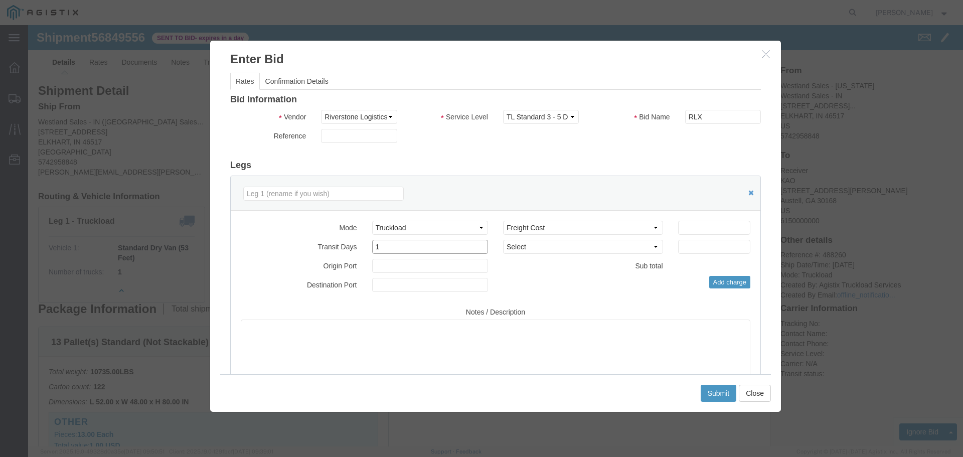
type input "1"
click input "number"
type input "1900"
click div "Mode Select Air Less than Truckload Multi-Leg Ocean Freight Rail Small Parcel T…"
click button "Submit"
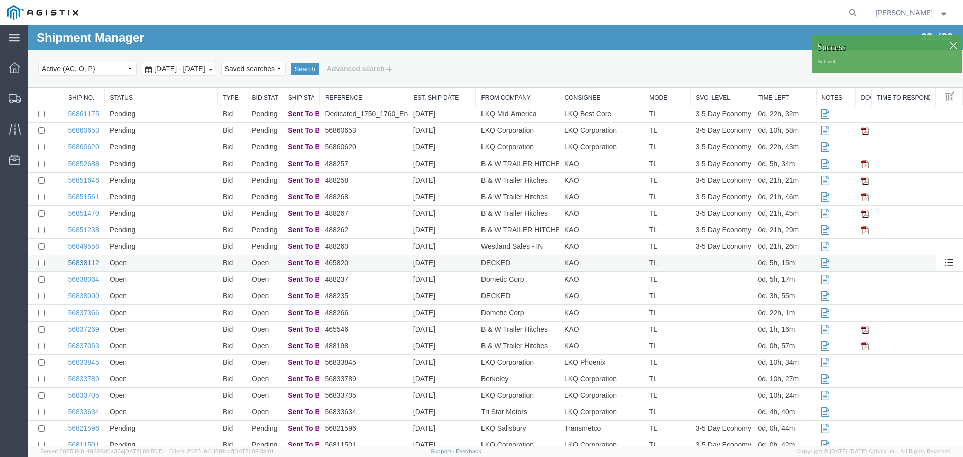
click at [85, 262] on link "56838112" at bounding box center [83, 263] width 31 height 8
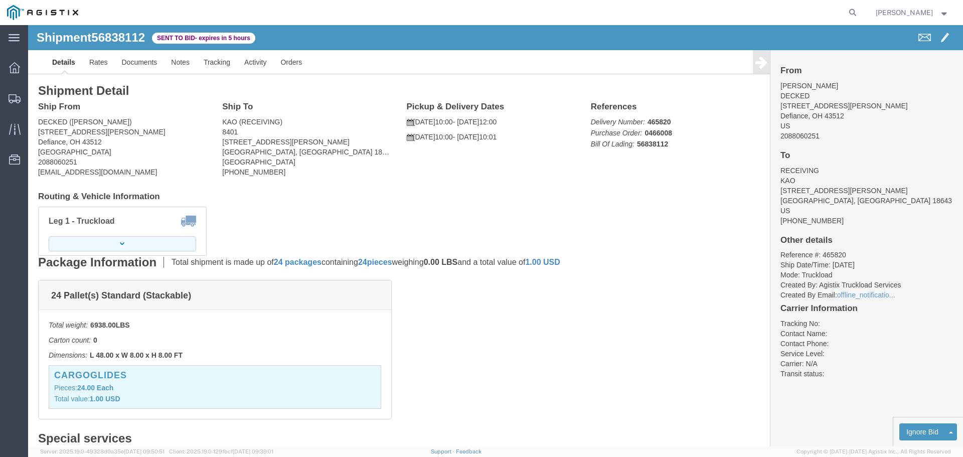
click button "button"
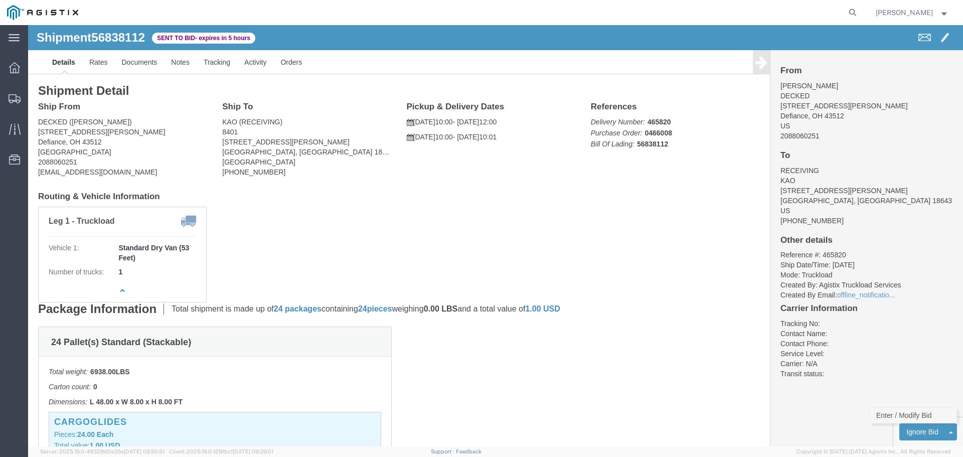
click link "Enter / Modify Bid"
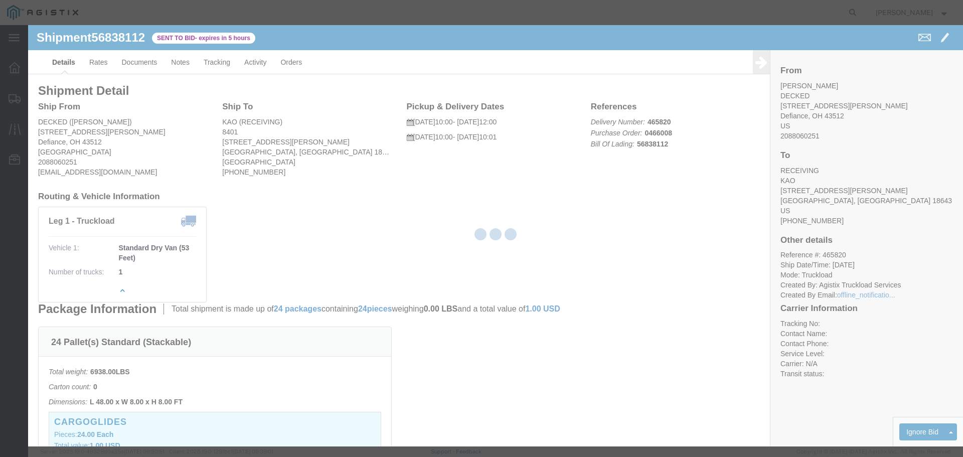
select select "22593"
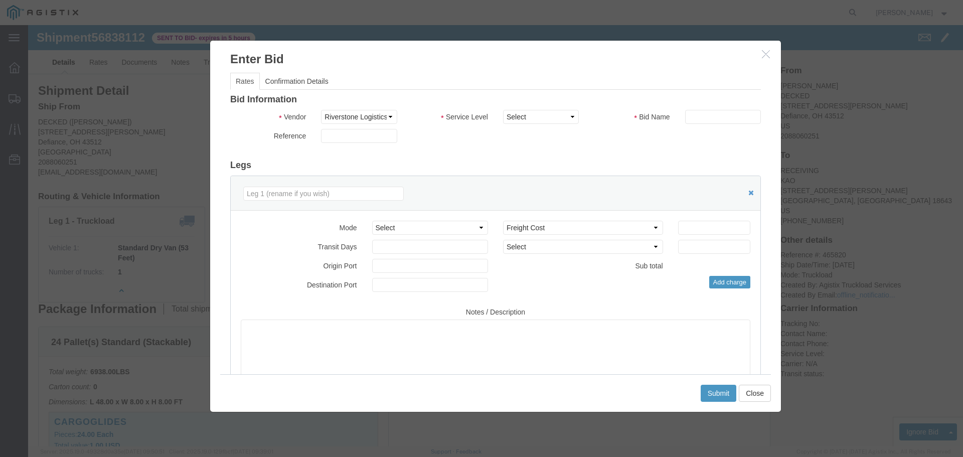
click div "Service Level Select Rail TL Standard 3 - 5 Day"
click select "Select Rail TL Standard 3 - 5 Day"
select select "41882"
click select "Select Rail TL Standard 3 - 5 Day"
click input "text"
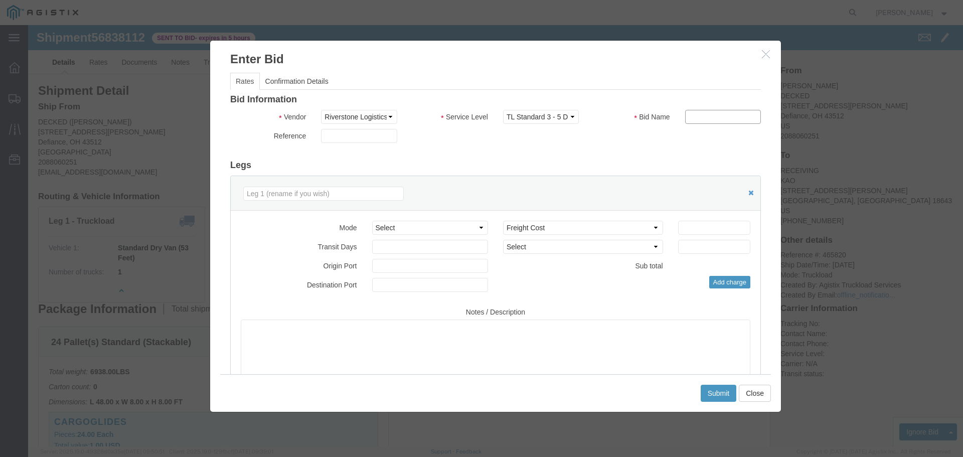
type input "RLX"
click select "Select Air Less than Truckload Multi-Leg Ocean Freight Rail Small Parcel Truckl…"
select select "TL"
click select "Select Air Less than Truckload Multi-Leg Ocean Freight Rail Small Parcel Truckl…"
click input "number"
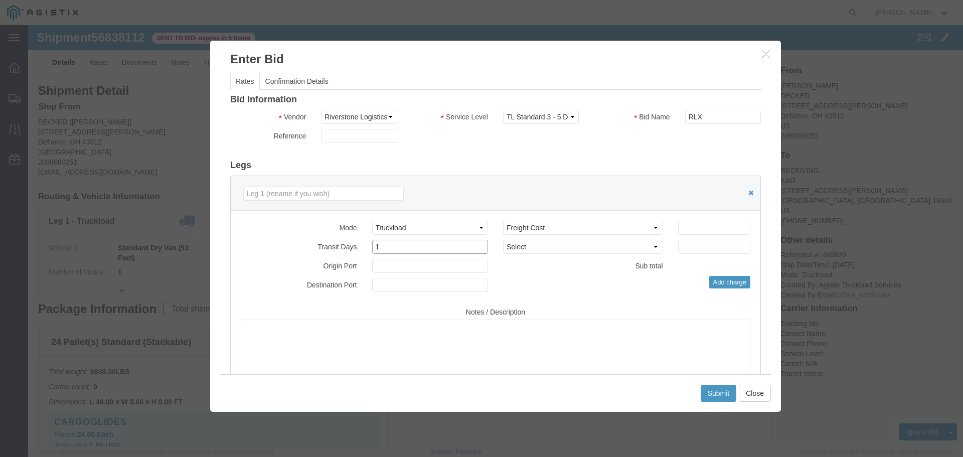
type input "1"
click input "number"
type input "1515"
click button "Submit"
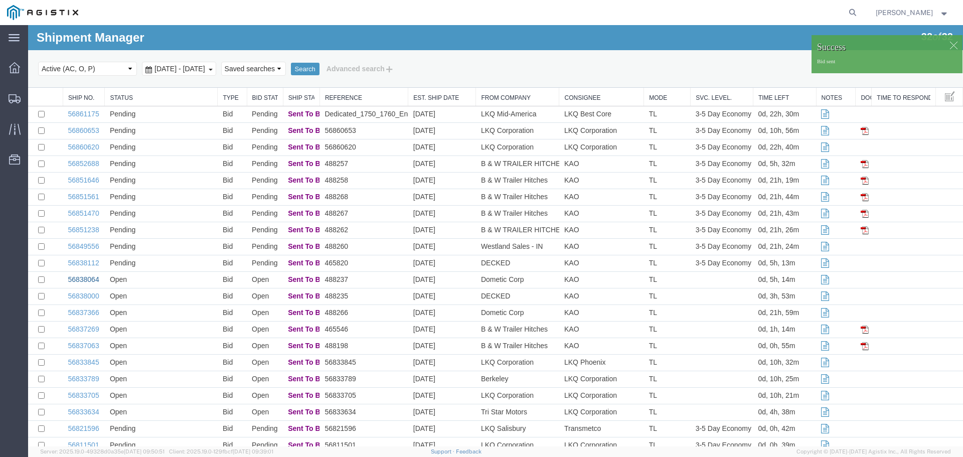
click at [89, 279] on link "56838064" at bounding box center [83, 279] width 31 height 8
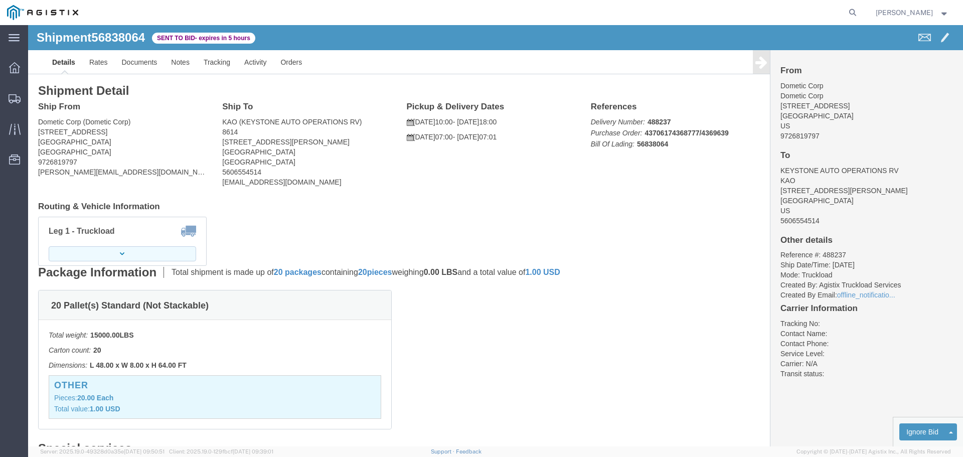
click button "button"
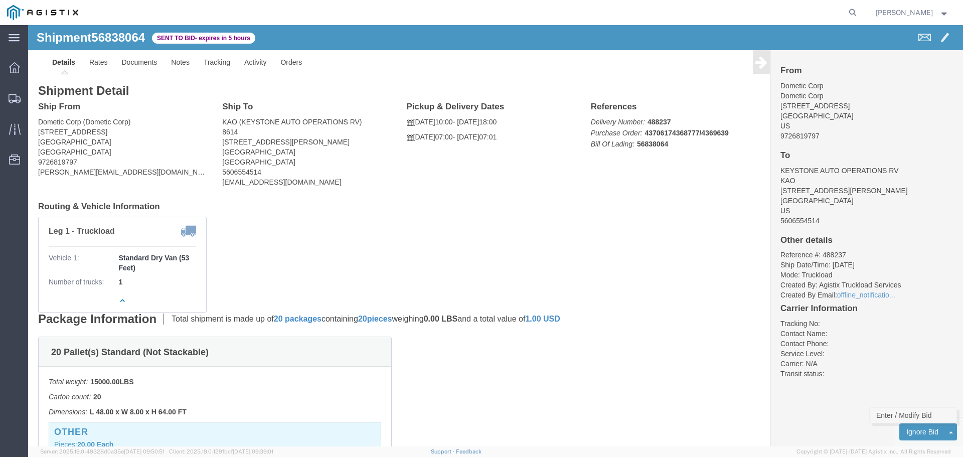
click link "Enter / Modify Bid"
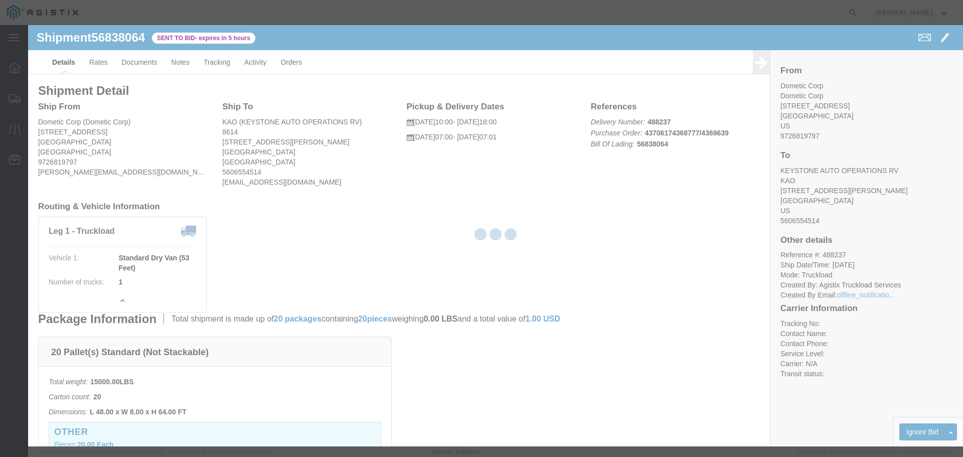
select select "22593"
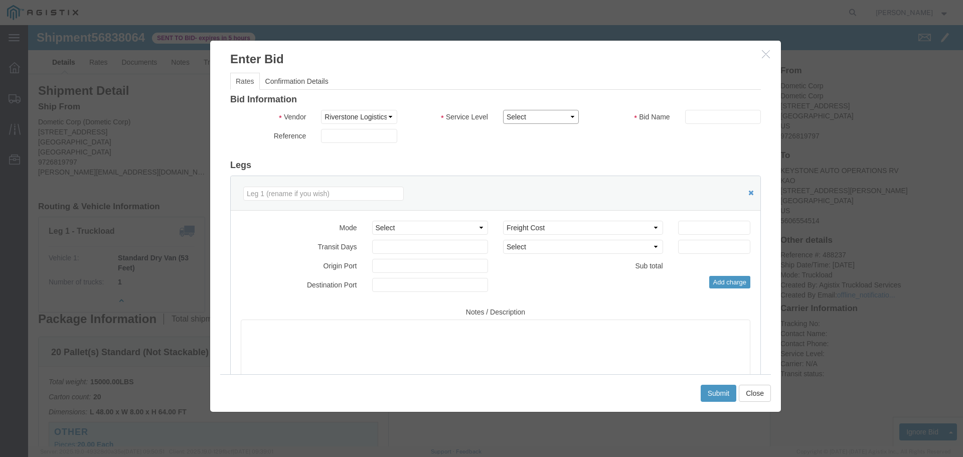
click select "Select Rail TL Standard 3 - 5 Day"
select select "41882"
click select "Select Rail TL Standard 3 - 5 Day"
click input "text"
type input "RLX"
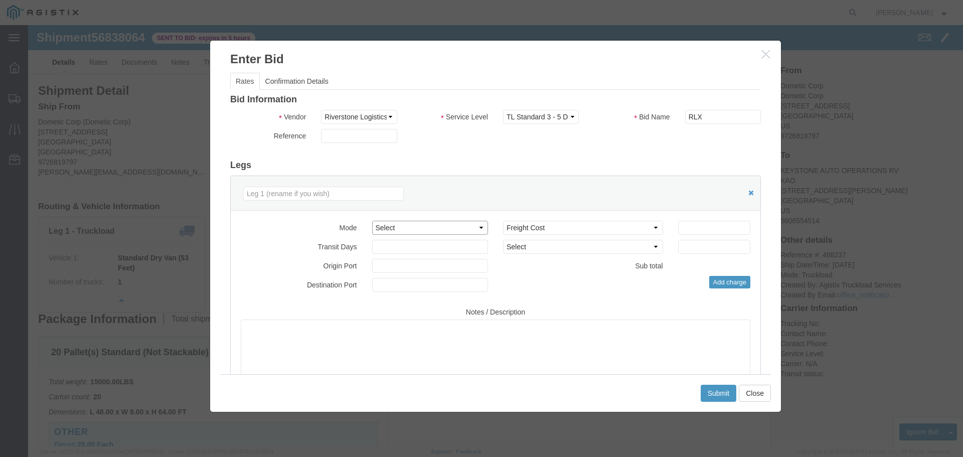
click select "Select Air Less than Truckload Multi-Leg Ocean Freight Rail Small Parcel Truckl…"
select select "TL"
click select "Select Air Less than Truckload Multi-Leg Ocean Freight Rail Small Parcel Truckl…"
click input "number"
type input "3"
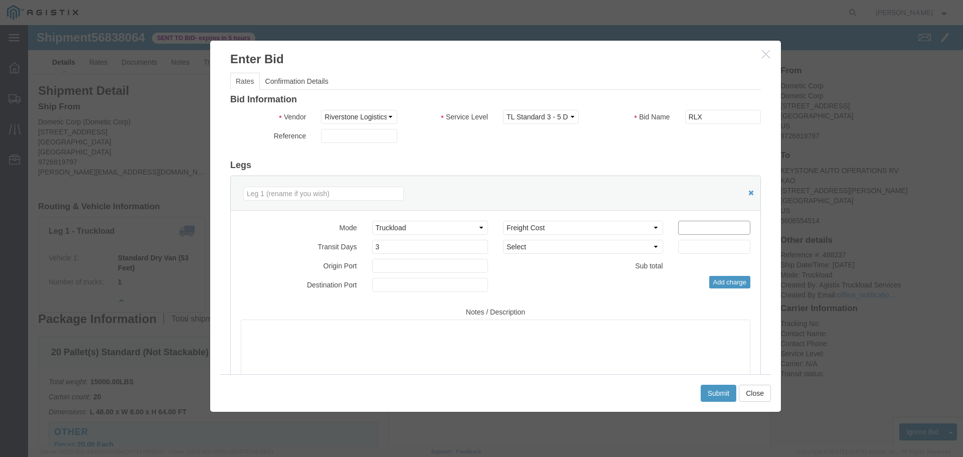
click input "number"
type input "1600"
click div "Add charge"
click button "Submit"
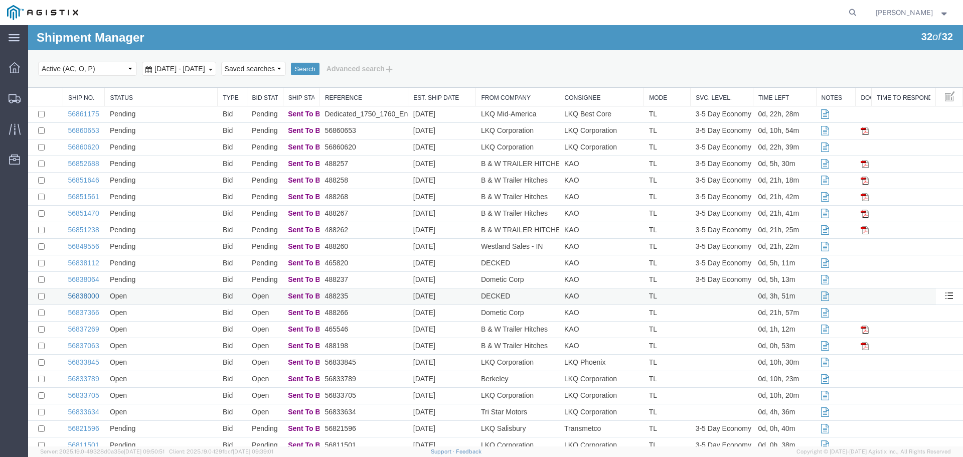
click at [91, 297] on link "56838000" at bounding box center [83, 296] width 31 height 8
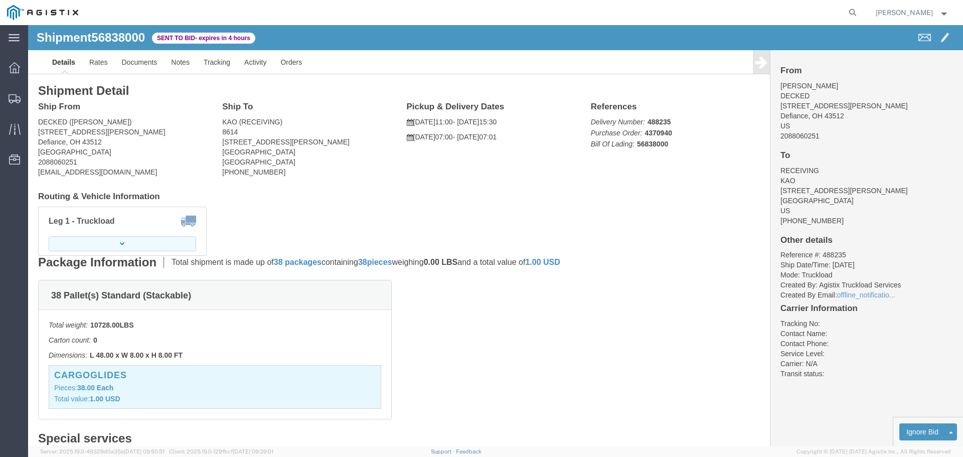
click button "button"
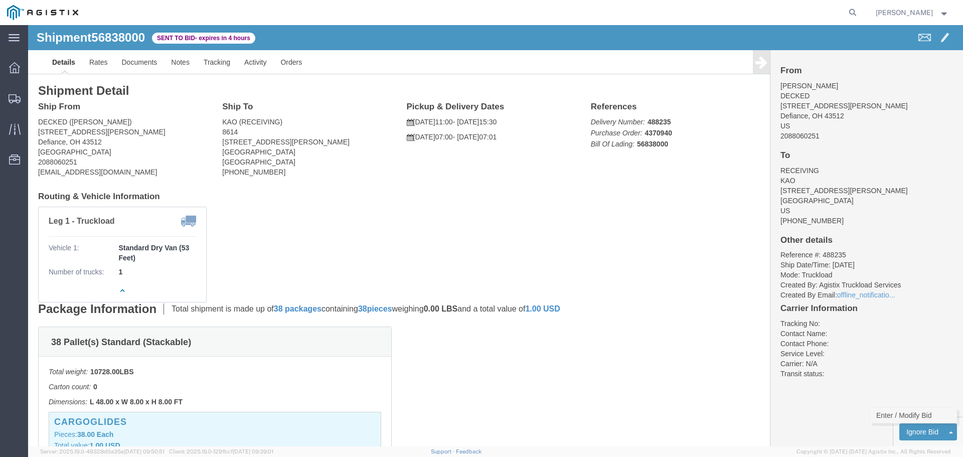
click link "Enter / Modify Bid"
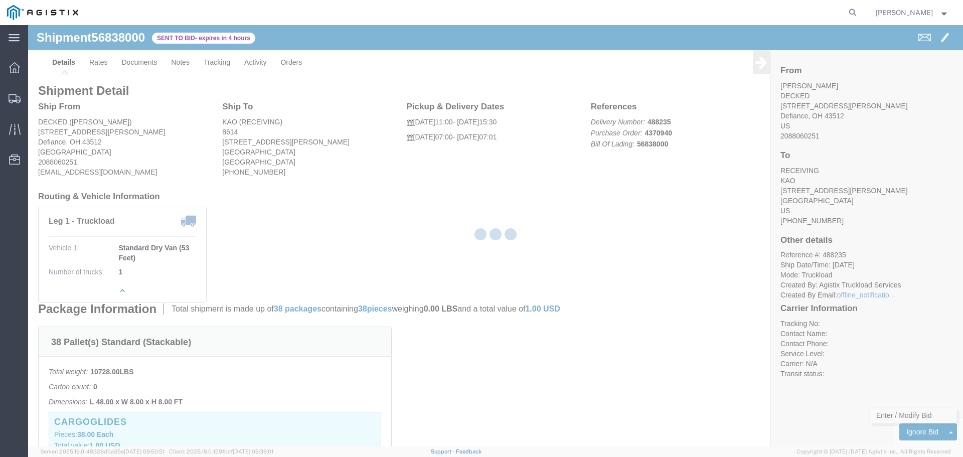
select select "22593"
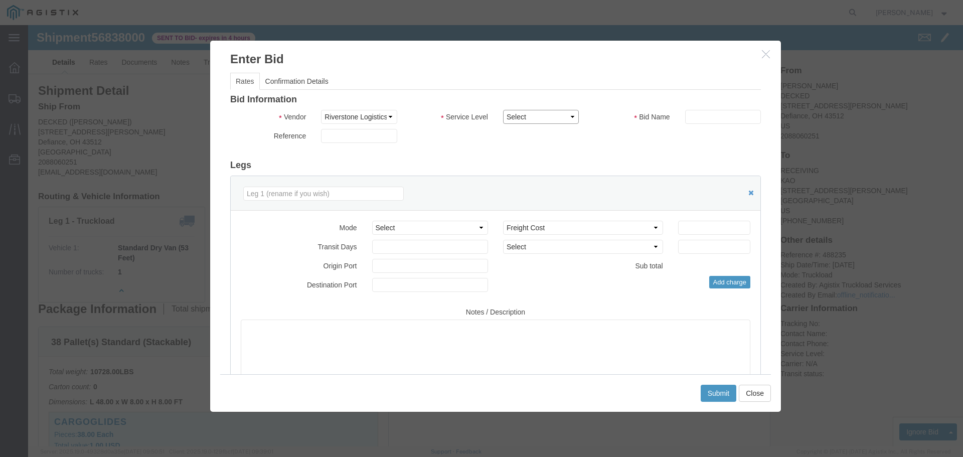
click select "Select Rail TL Standard 3 - 5 Day"
select select "41882"
click select "Select Rail TL Standard 3 - 5 Day"
drag, startPoint x: 684, startPoint y: 85, endPoint x: 688, endPoint y: 97, distance: 12.4
click input "text"
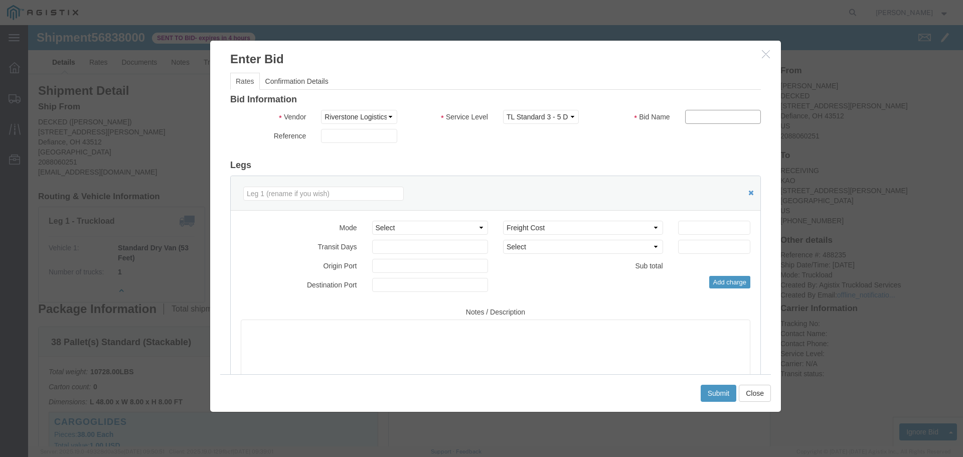
type input "RLX"
click select "Select Air Less than Truckload Multi-Leg Ocean Freight Rail Small Parcel Truckl…"
select select "TL"
click select "Select Air Less than Truckload Multi-Leg Ocean Freight Rail Small Parcel Truckl…"
click input "number"
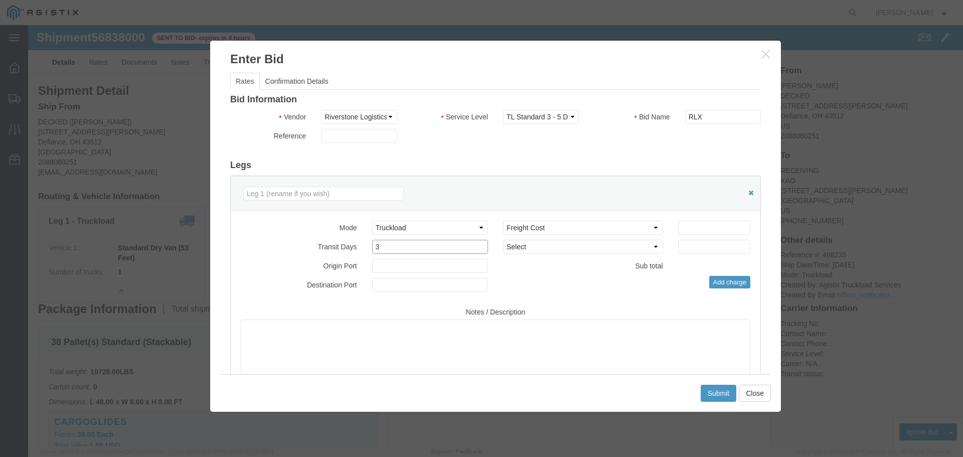
type input "3"
click input "number"
type input "1600"
click button "Submit"
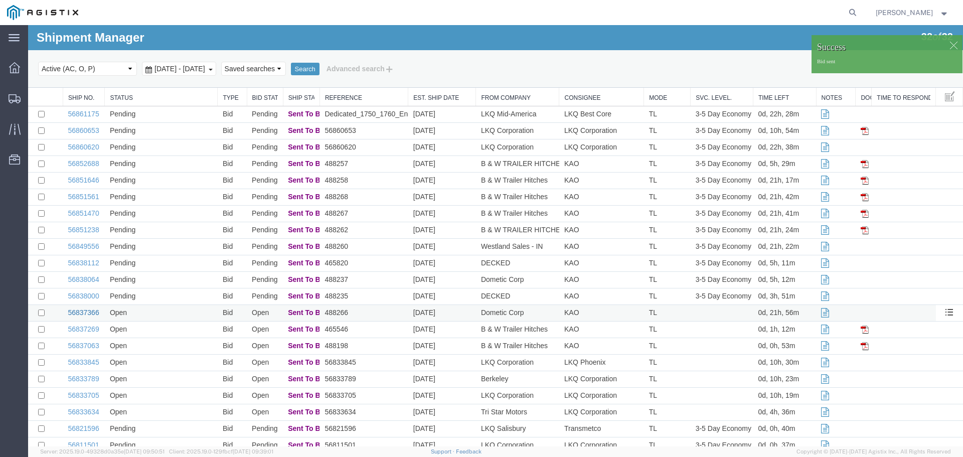
click at [85, 314] on link "56837366" at bounding box center [83, 312] width 31 height 8
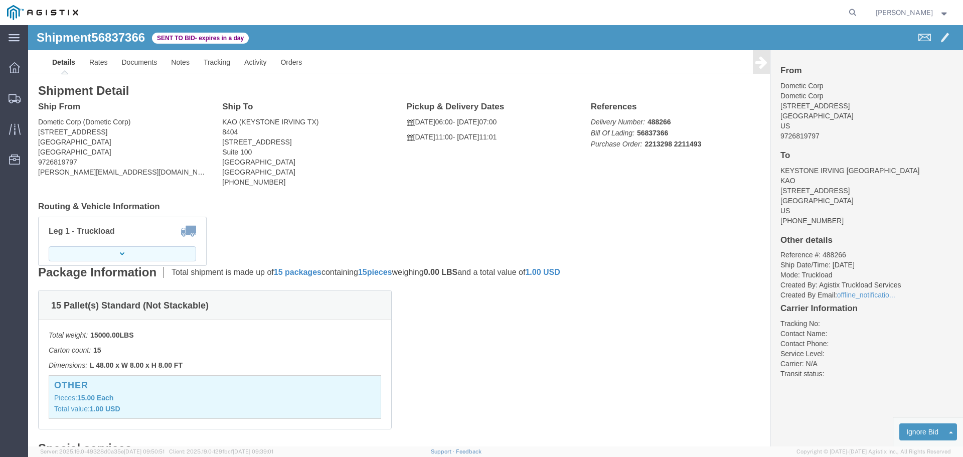
click button "button"
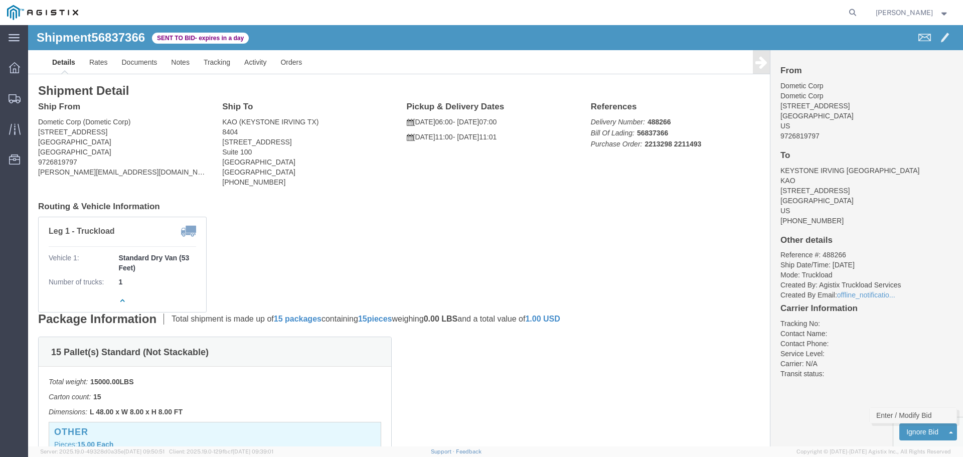
click link "Enter / Modify Bid"
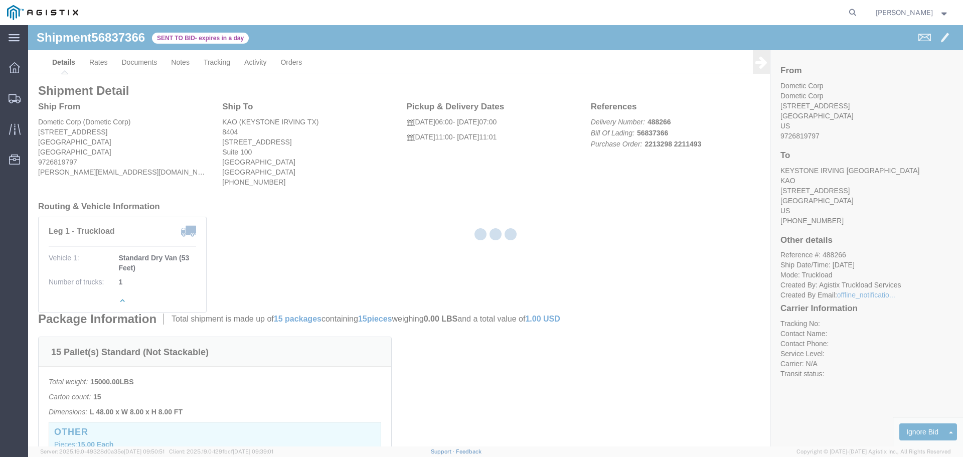
select select "22593"
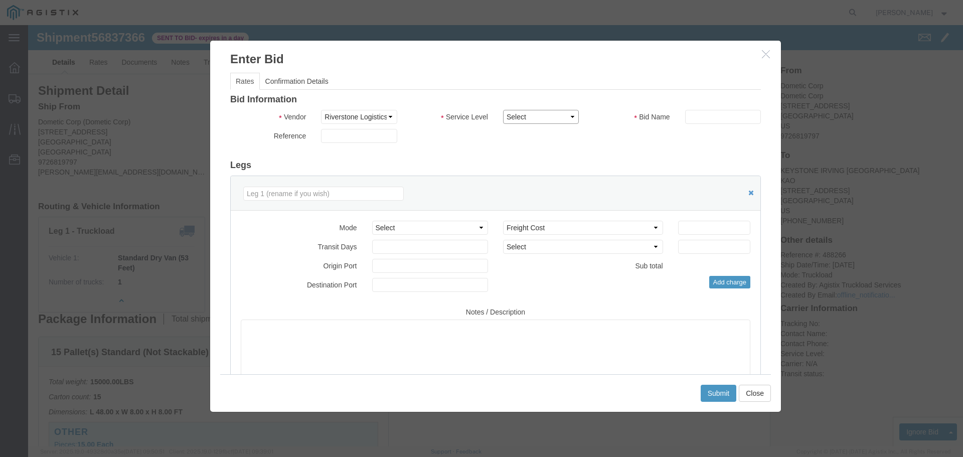
click select "Select Rail TL Standard 3 - 5 Day"
select select "41882"
click select "Select Rail TL Standard 3 - 5 Day"
drag, startPoint x: 701, startPoint y: 91, endPoint x: 700, endPoint y: 98, distance: 6.7
click input "text"
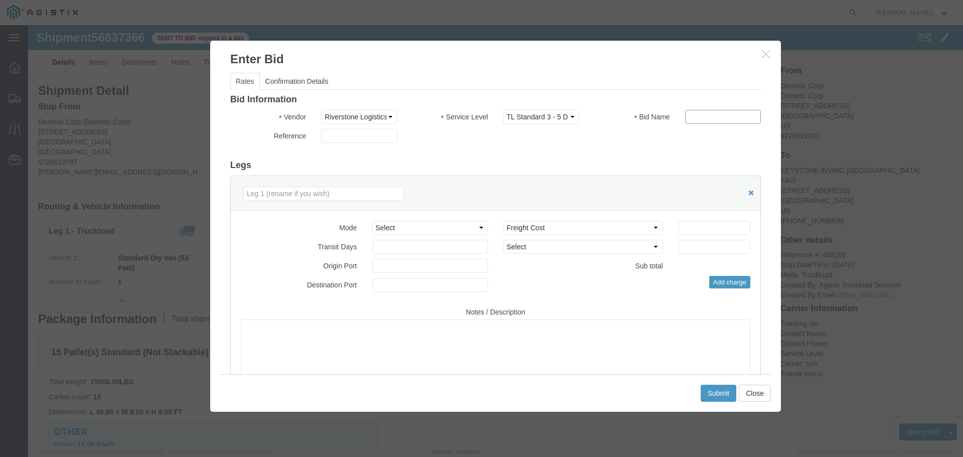
type input "RLX"
click select "Select Air Less than Truckload Multi-Leg Ocean Freight Rail Small Parcel Truckl…"
select select "TL"
click select "Select Air Less than Truckload Multi-Leg Ocean Freight Rail Small Parcel Truckl…"
click input "number"
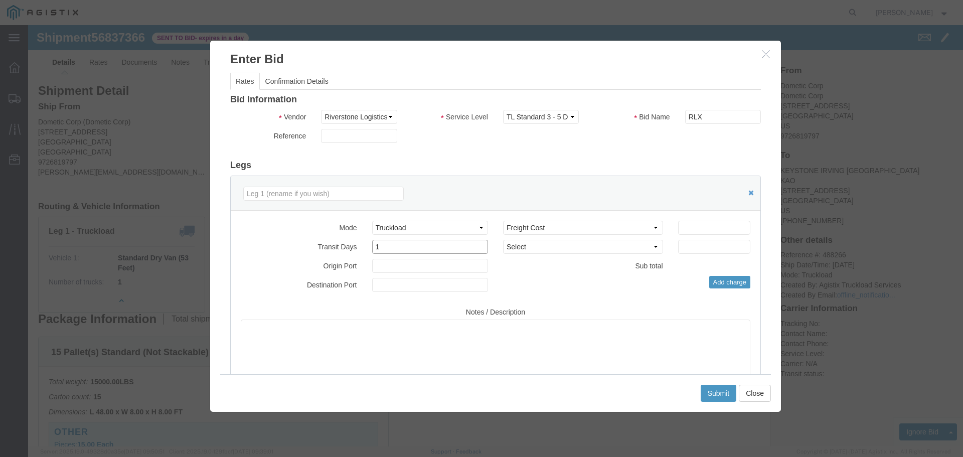
type input "1"
click input "number"
type input "350"
click div "Add charge"
click button "Submit"
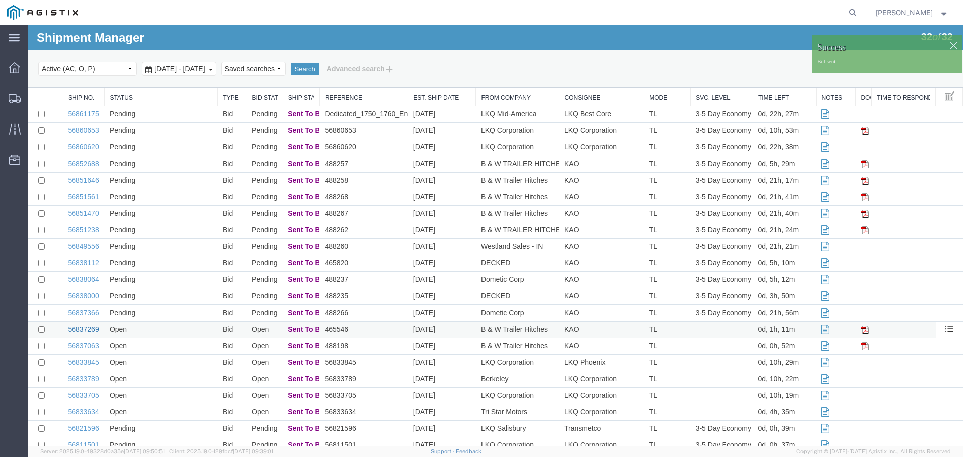
click at [84, 326] on link "56837269" at bounding box center [83, 329] width 31 height 8
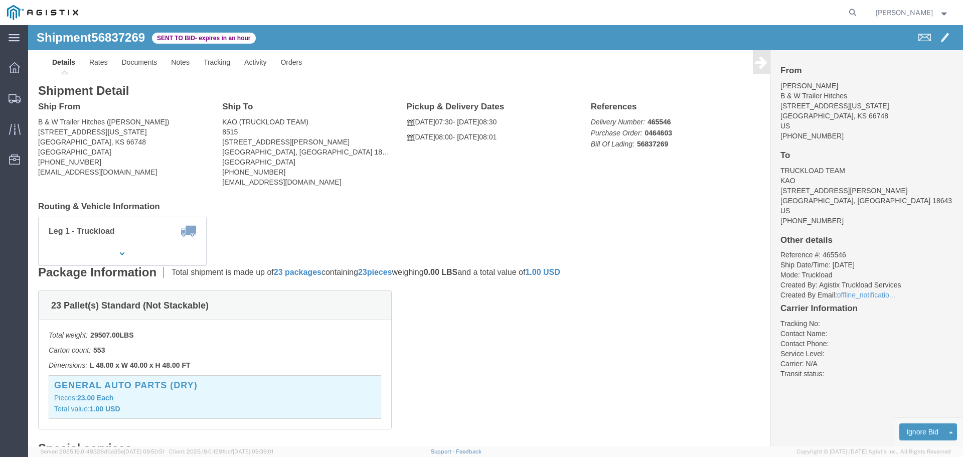
drag, startPoint x: 83, startPoint y: 233, endPoint x: 79, endPoint y: 237, distance: 5.7
click button "button"
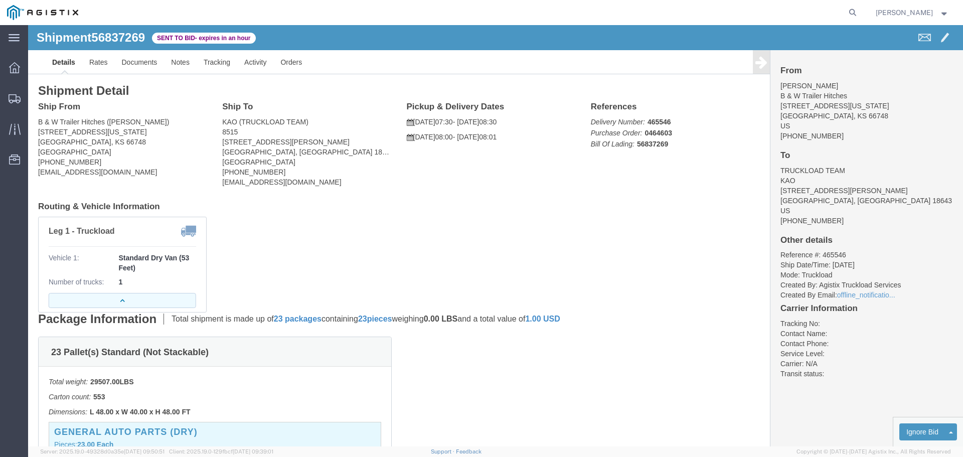
click button "button"
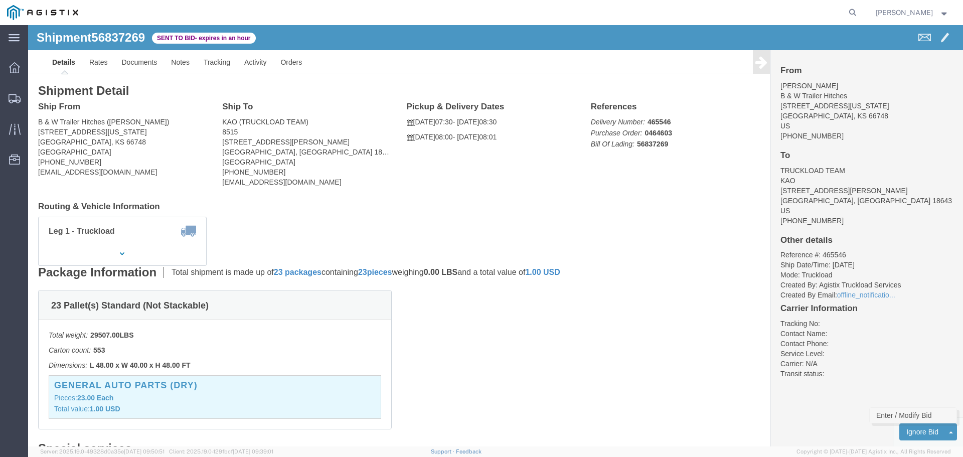
click link "Enter / Modify Bid"
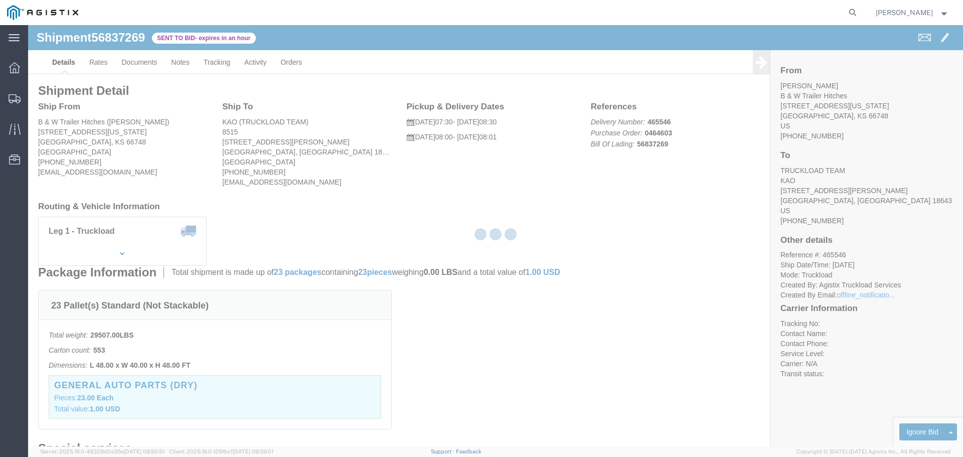
select select "22593"
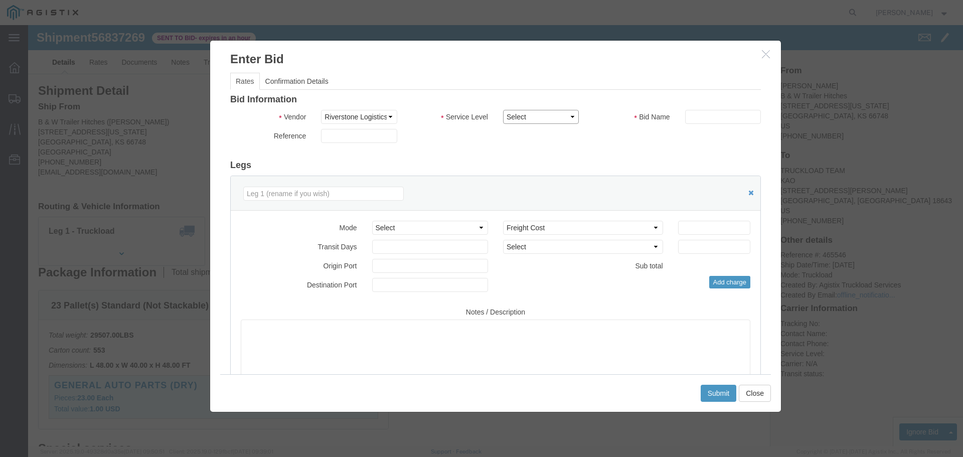
click select "Select Rail TL Standard 3 - 5 Day"
select select "41882"
click select "Select Rail TL Standard 3 - 5 Day"
click input "text"
type input "RLX"
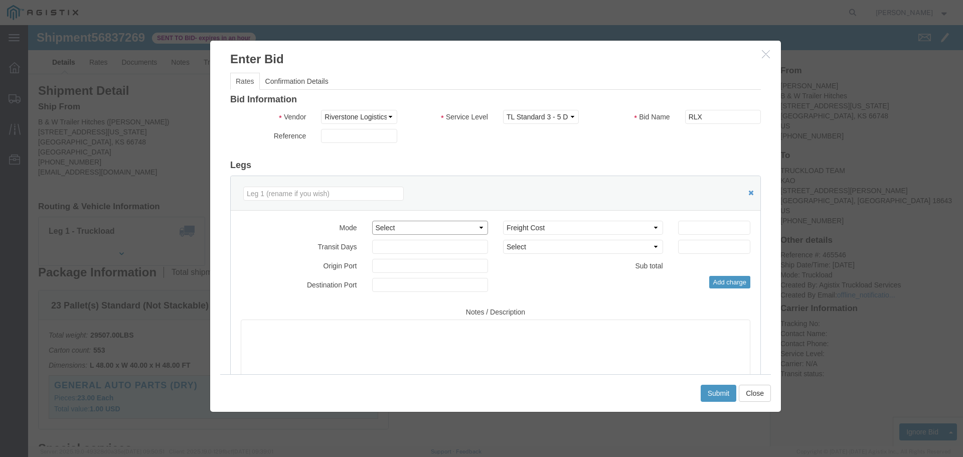
click select "Select Air Less than Truckload Multi-Leg Ocean Freight Rail Small Parcel Truckl…"
select select "TL"
click select "Select Air Less than Truckload Multi-Leg Ocean Freight Rail Small Parcel Truckl…"
click input "number"
type input "3"
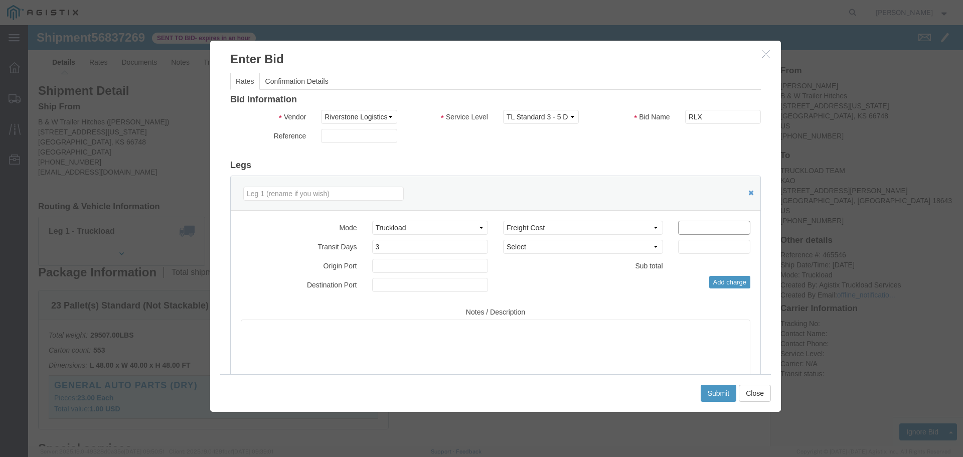
click input "number"
type input "2850"
click div "Select 2 Day Service 3 Axle Winch Truck 3 to 5 Day Service 96L Domestic Flat Ra…"
click button "Submit"
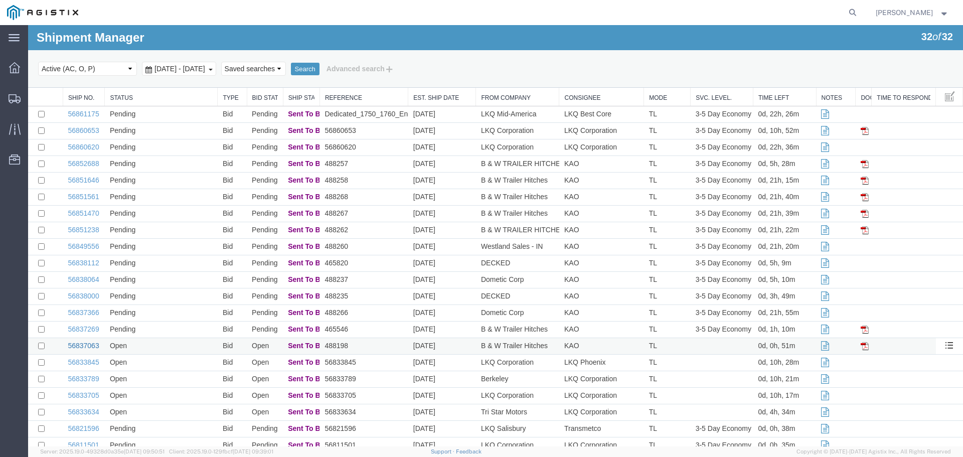
click at [95, 346] on link "56837063" at bounding box center [83, 345] width 31 height 8
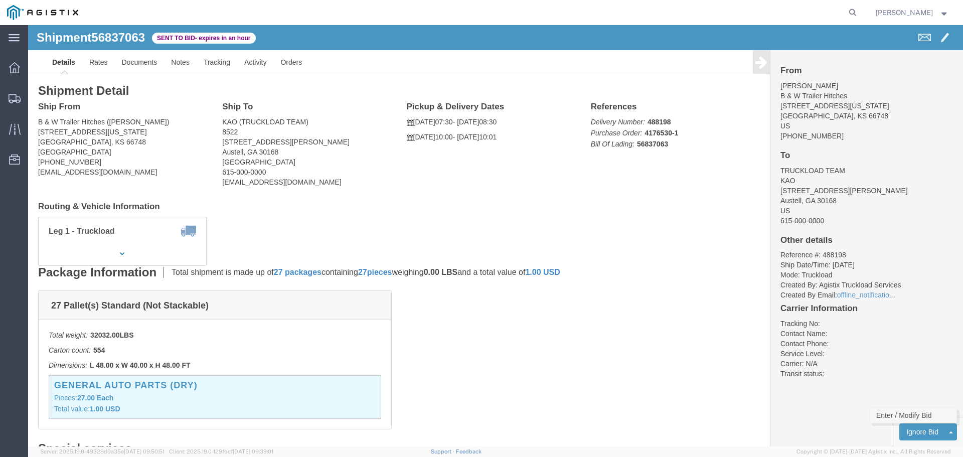
click link "Enter / Modify Bid"
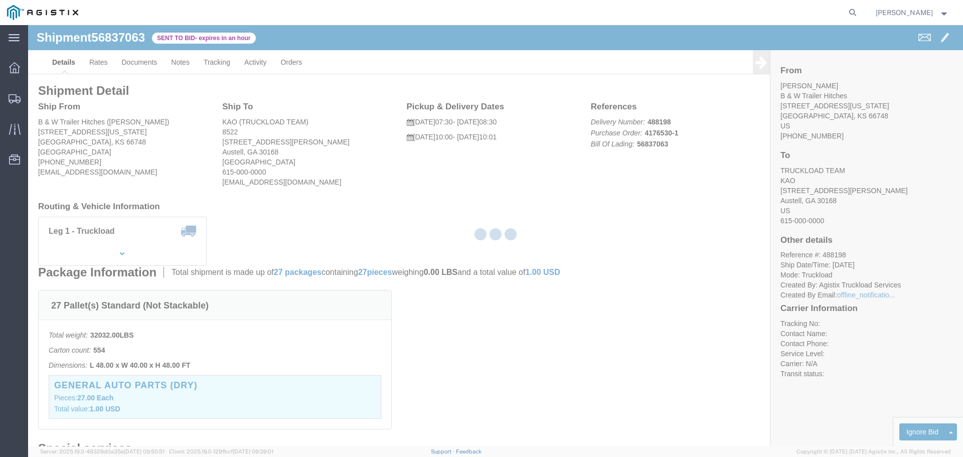
select select "22593"
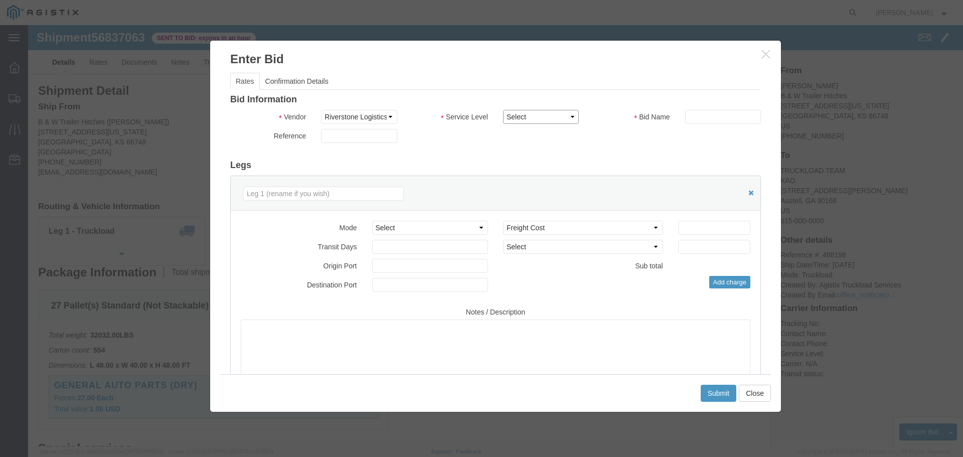
click select "Select Rail TL Standard 3 - 5 Day"
select select "41882"
click select "Select Rail TL Standard 3 - 5 Day"
click input "text"
type input "RLX"
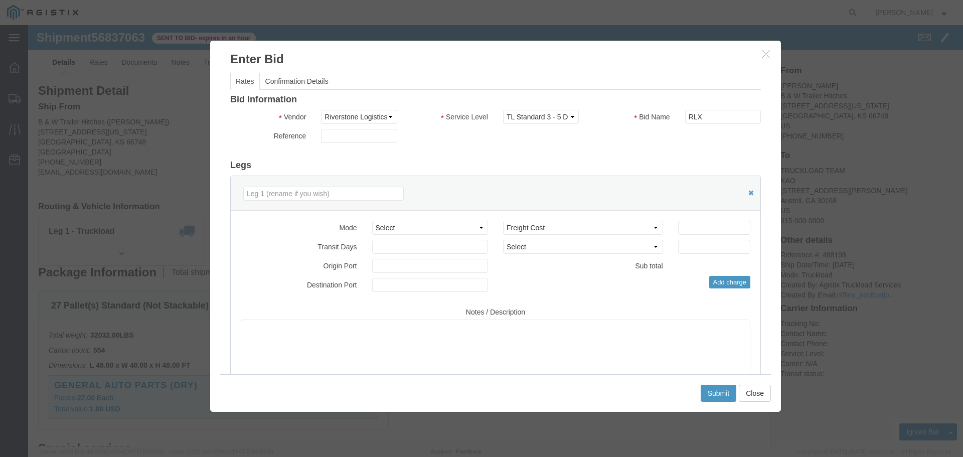
click h3 "Legs"
click select "Select Air Less than Truckload Multi-Leg Ocean Freight Rail Small Parcel Truckl…"
select select "TL"
click select "Select Air Less than Truckload Multi-Leg Ocean Freight Rail Small Parcel Truckl…"
click input "number"
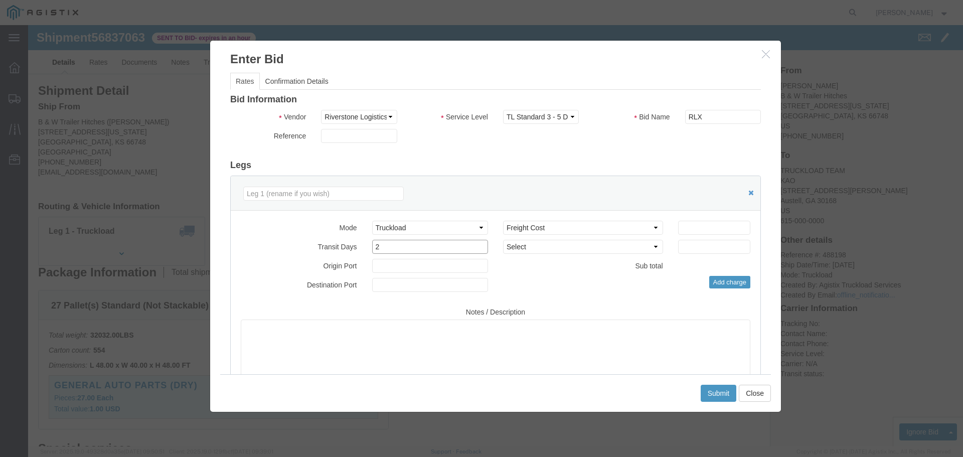
type input "2"
click input "number"
type input "1950"
click button "Submit"
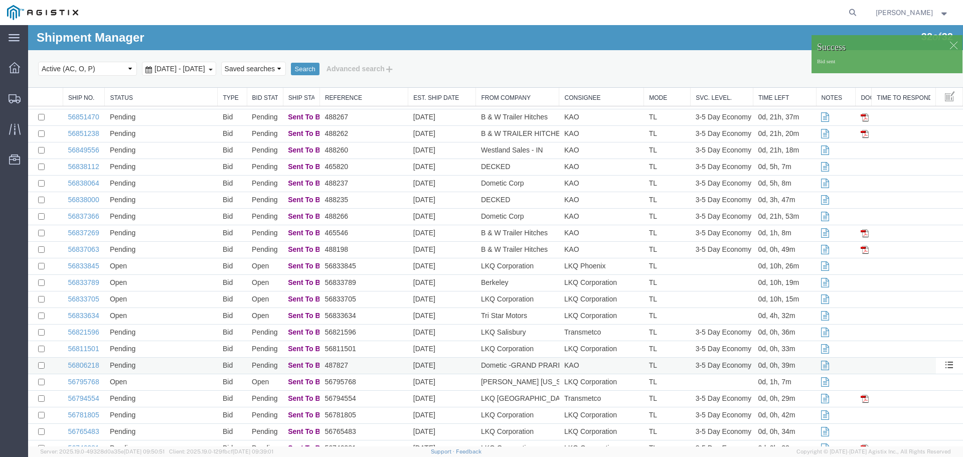
scroll to position [150, 0]
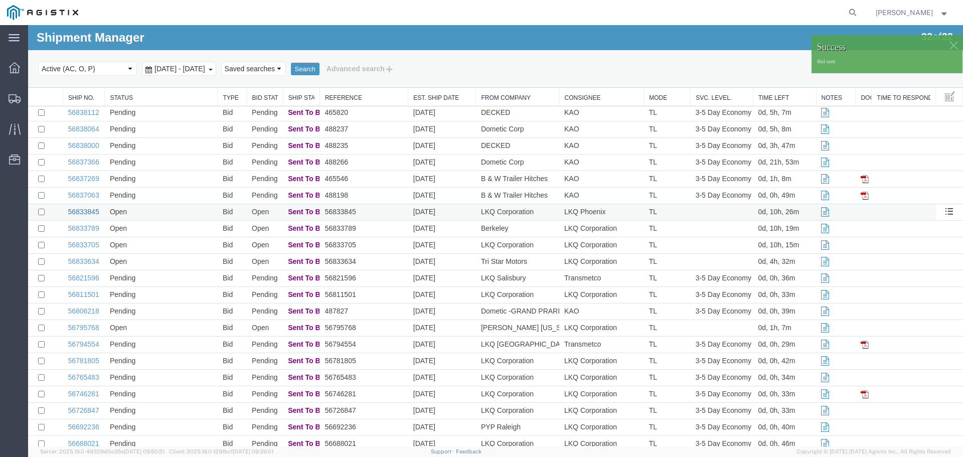
click at [80, 212] on link "56833845" at bounding box center [83, 212] width 31 height 8
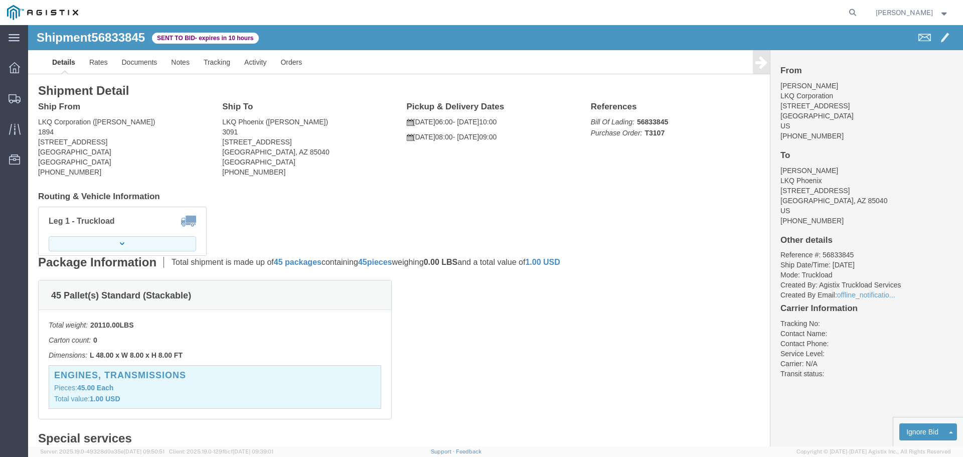
click button "button"
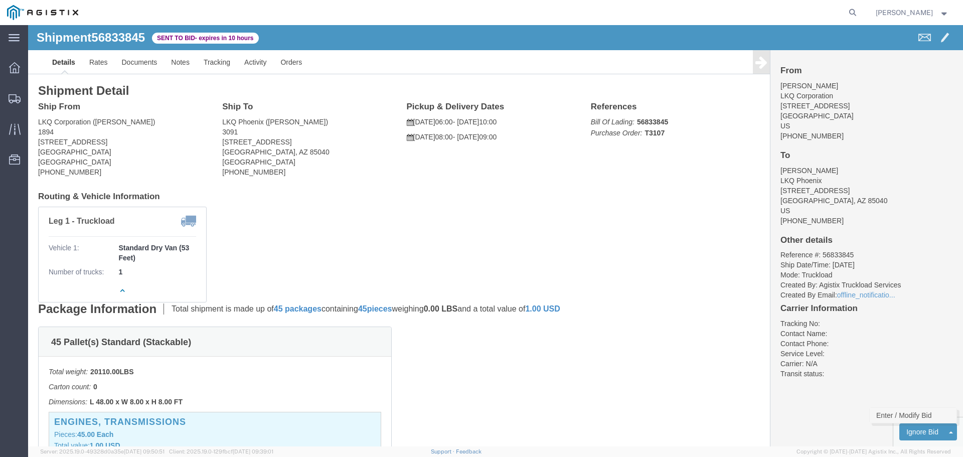
click link "Enter / Modify Bid"
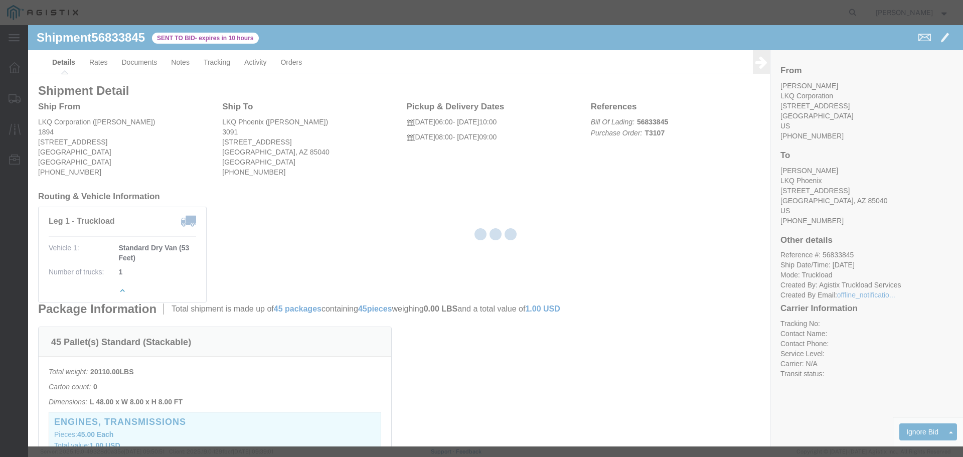
select select "22593"
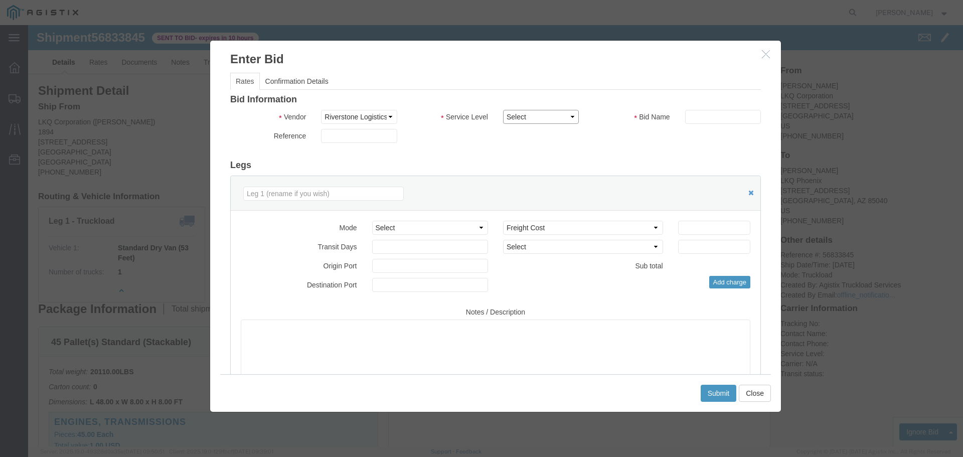
click select "Select Rail TL Standard 3 - 5 Day"
select select "41882"
click select "Select Rail TL Standard 3 - 5 Day"
click input "text"
type input "RLX"
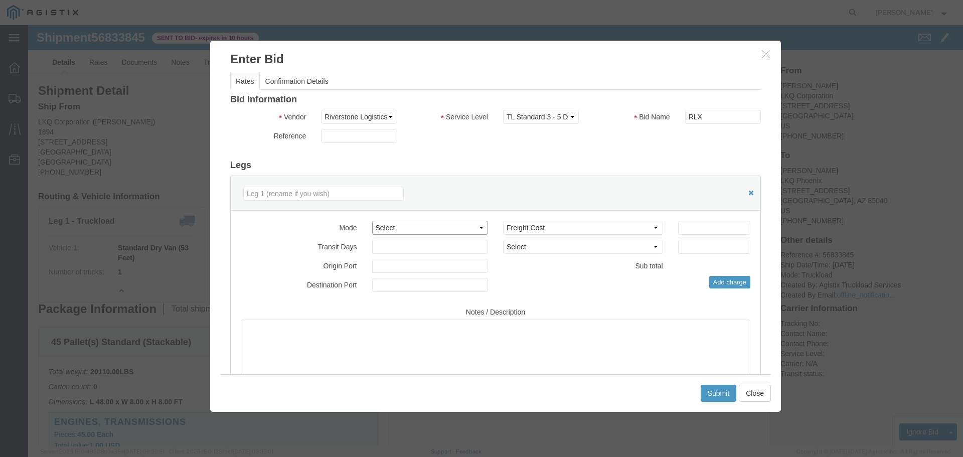
click select "Select Air Less than Truckload Multi-Leg Ocean Freight Rail Small Parcel Truckl…"
select select "TL"
click select "Select Air Less than Truckload Multi-Leg Ocean Freight Rail Small Parcel Truckl…"
click input "number"
type input "3"
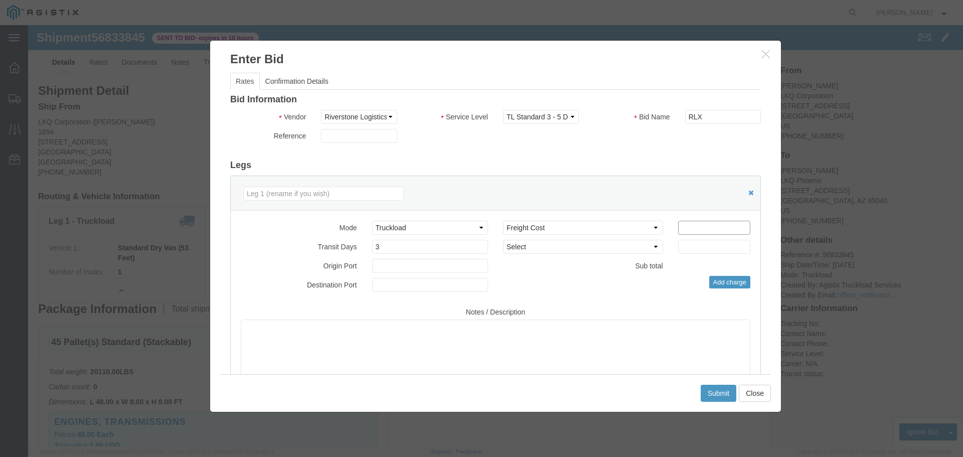
click input "number"
type input "2530"
click button "Submit"
